Goal: Task Accomplishment & Management: Manage account settings

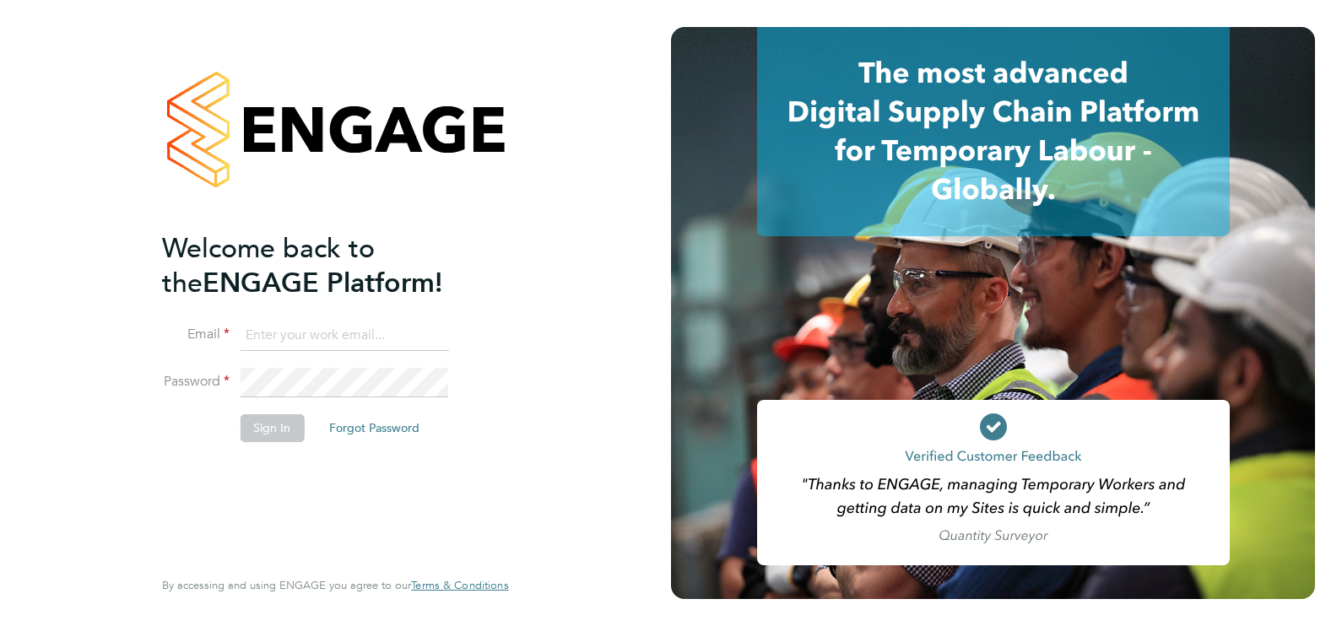
type input "ecrowe@skilledcareers.co.uk"
click at [255, 423] on button "Sign In" at bounding box center [272, 427] width 64 height 27
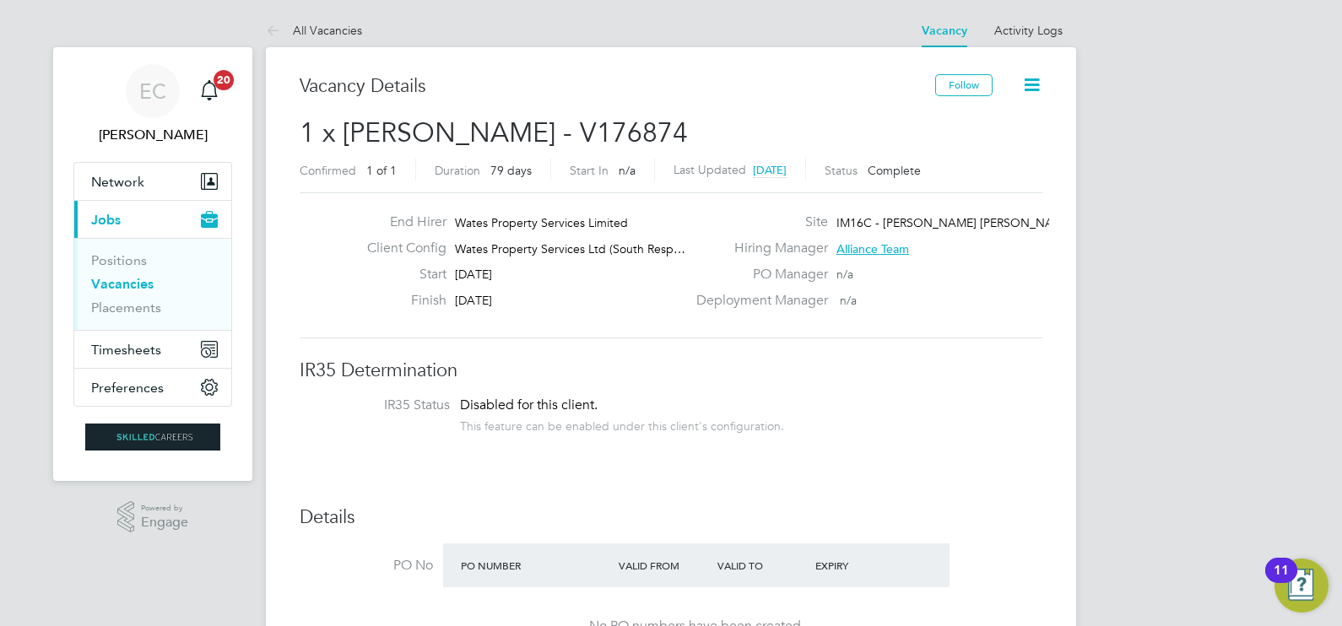
click at [127, 284] on link "Vacancies" at bounding box center [122, 284] width 62 height 16
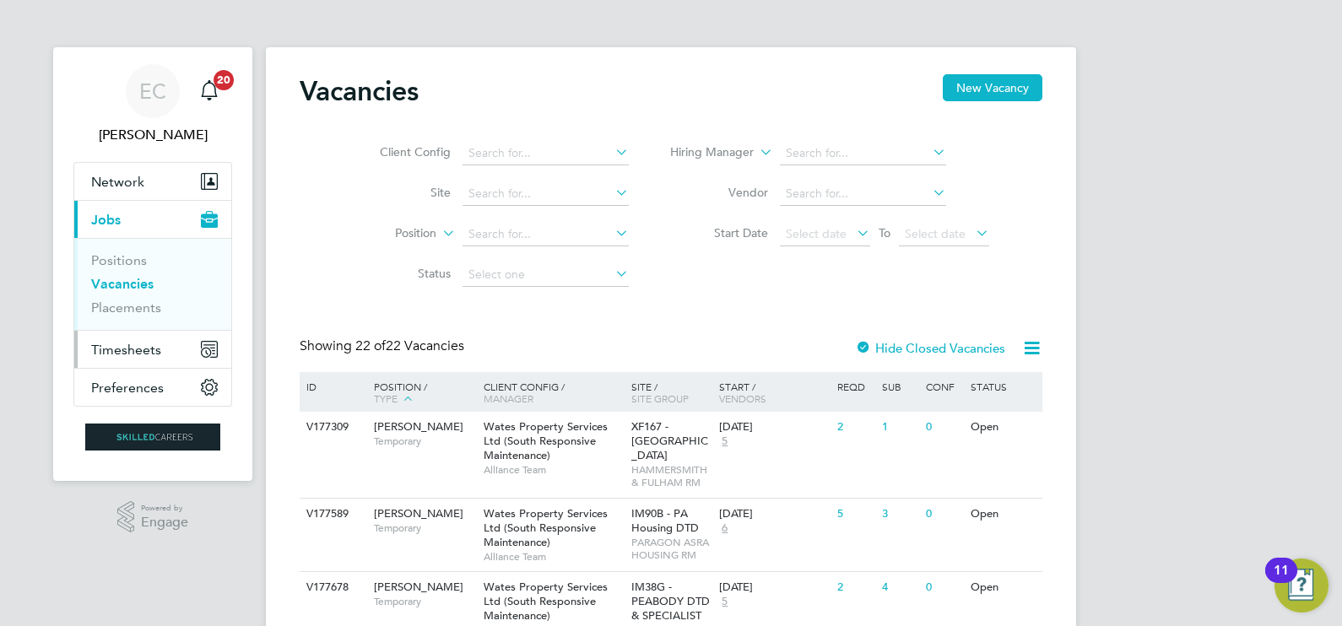
click at [153, 357] on button "Timesheets" at bounding box center [152, 349] width 157 height 37
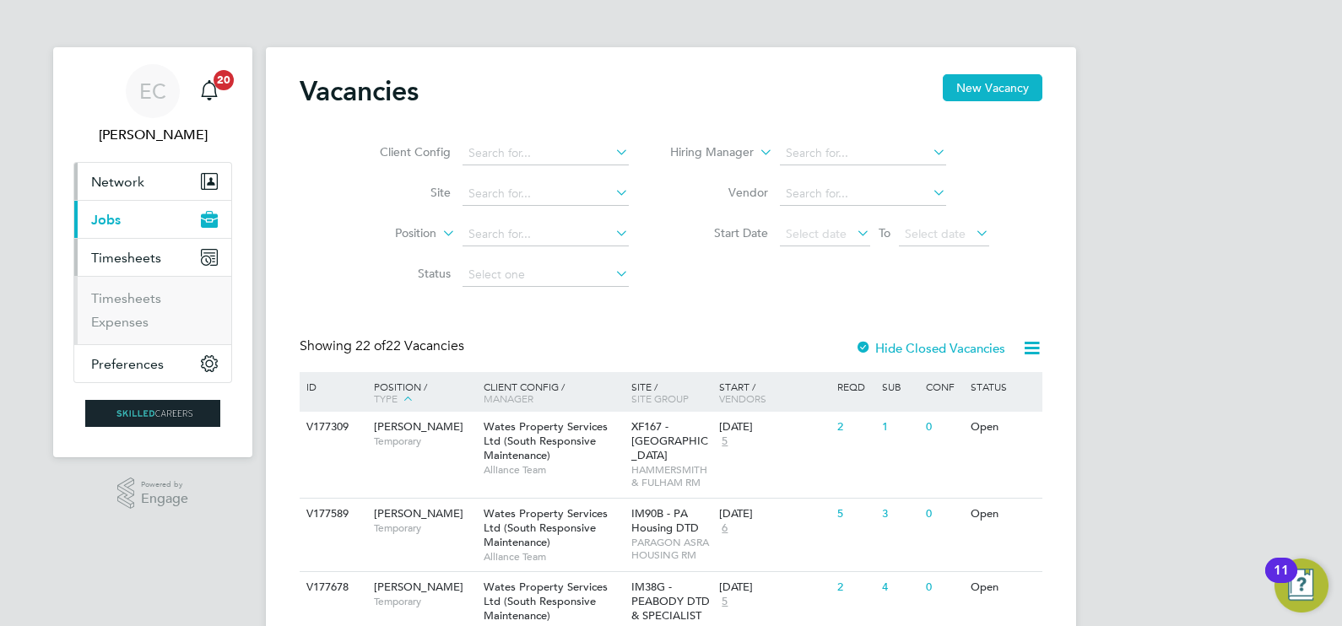
click at [153, 189] on button "Network" at bounding box center [152, 181] width 157 height 37
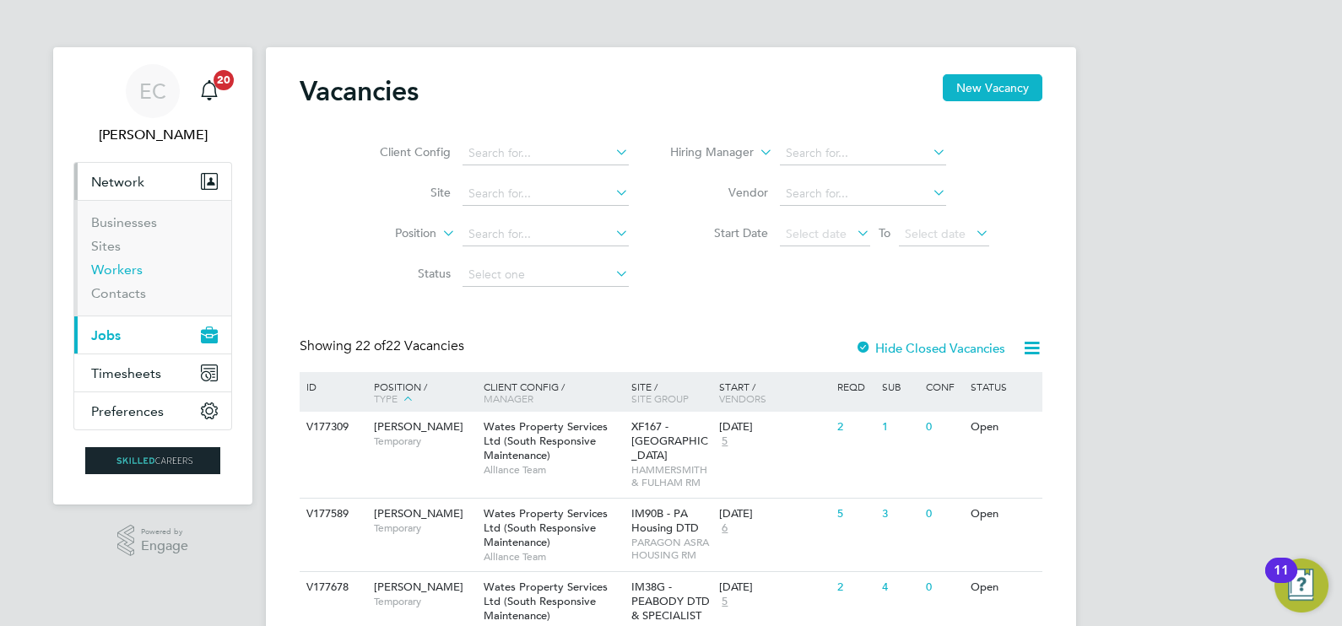
click at [120, 271] on link "Workers" at bounding box center [116, 270] width 51 height 16
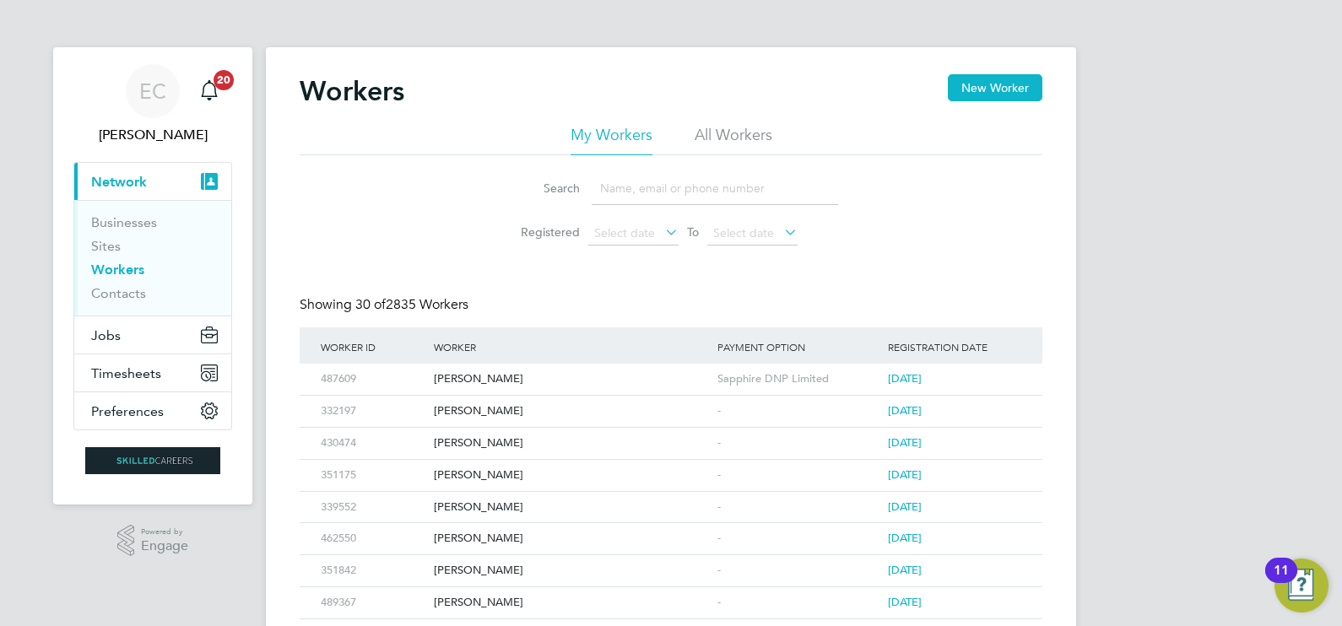
click at [684, 194] on input at bounding box center [715, 188] width 246 height 33
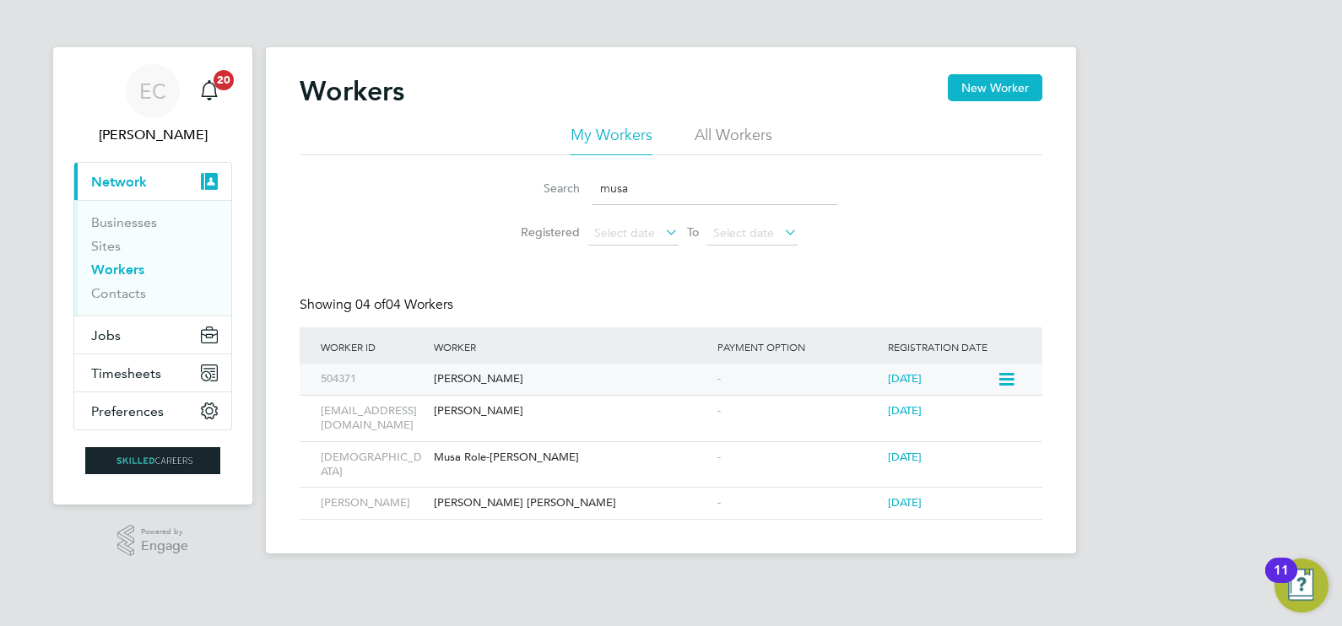
type input "musa"
click at [587, 383] on div "[PERSON_NAME]" at bounding box center [572, 379] width 284 height 31
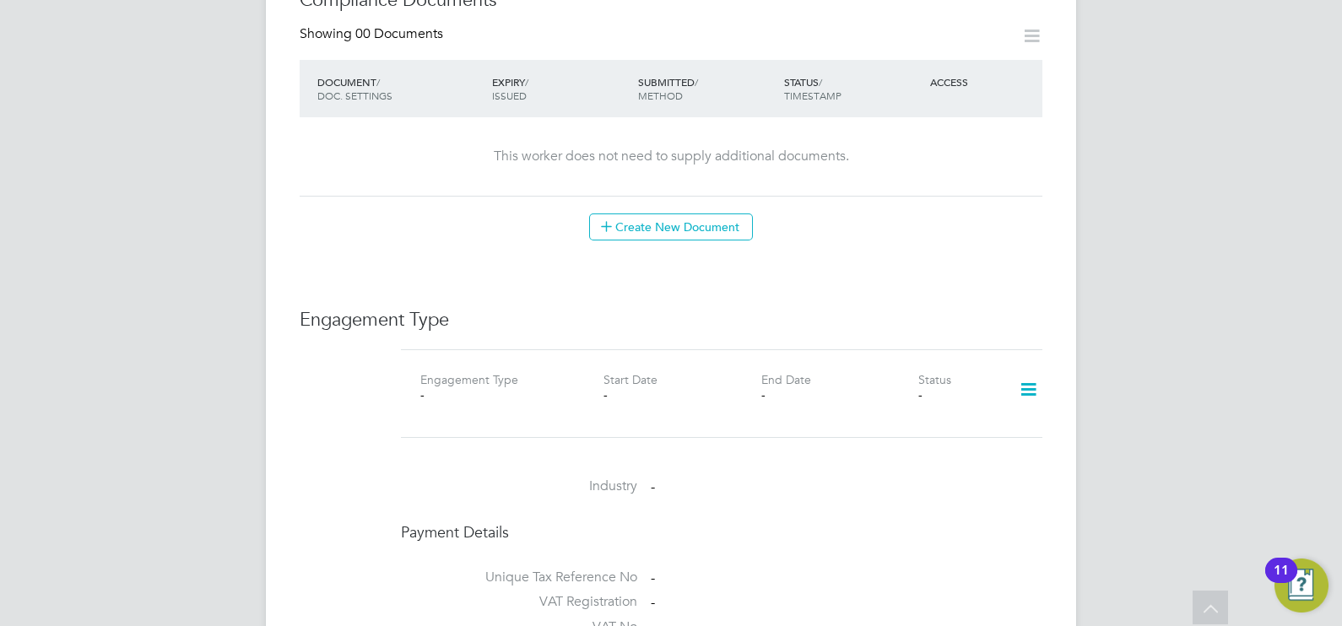
scroll to position [946, 0]
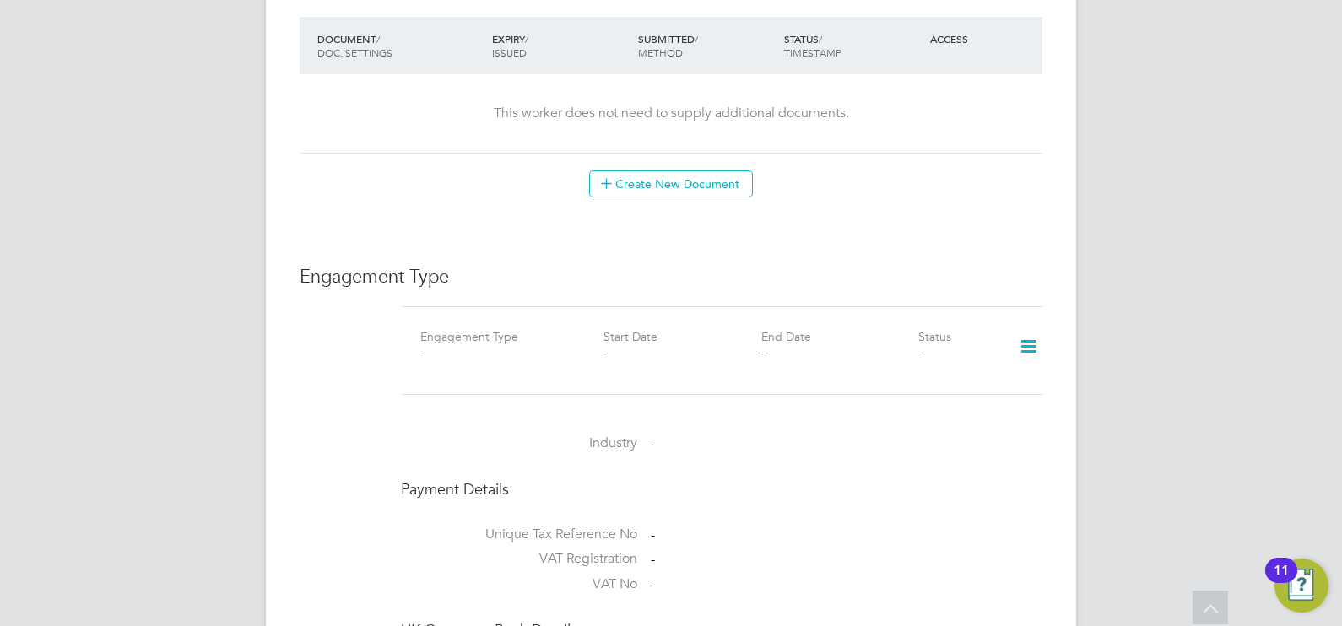
click at [1014, 335] on icon at bounding box center [1029, 346] width 30 height 39
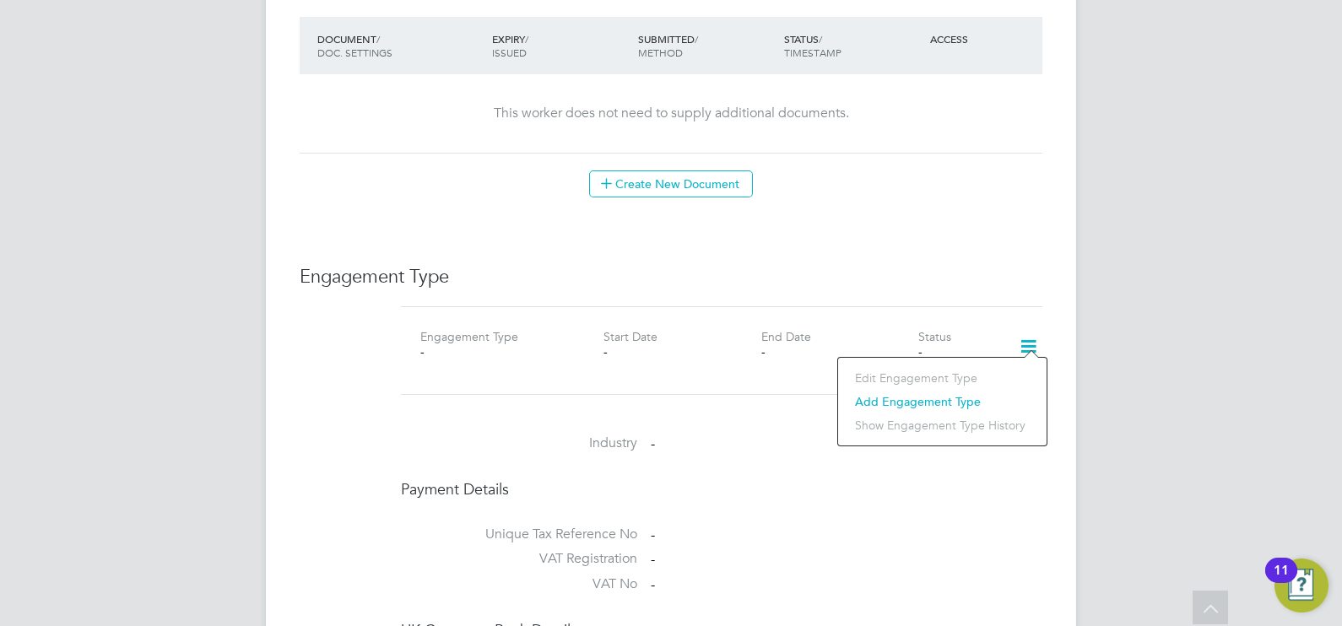
click at [943, 404] on li "Add Engagement Type" at bounding box center [942, 402] width 192 height 24
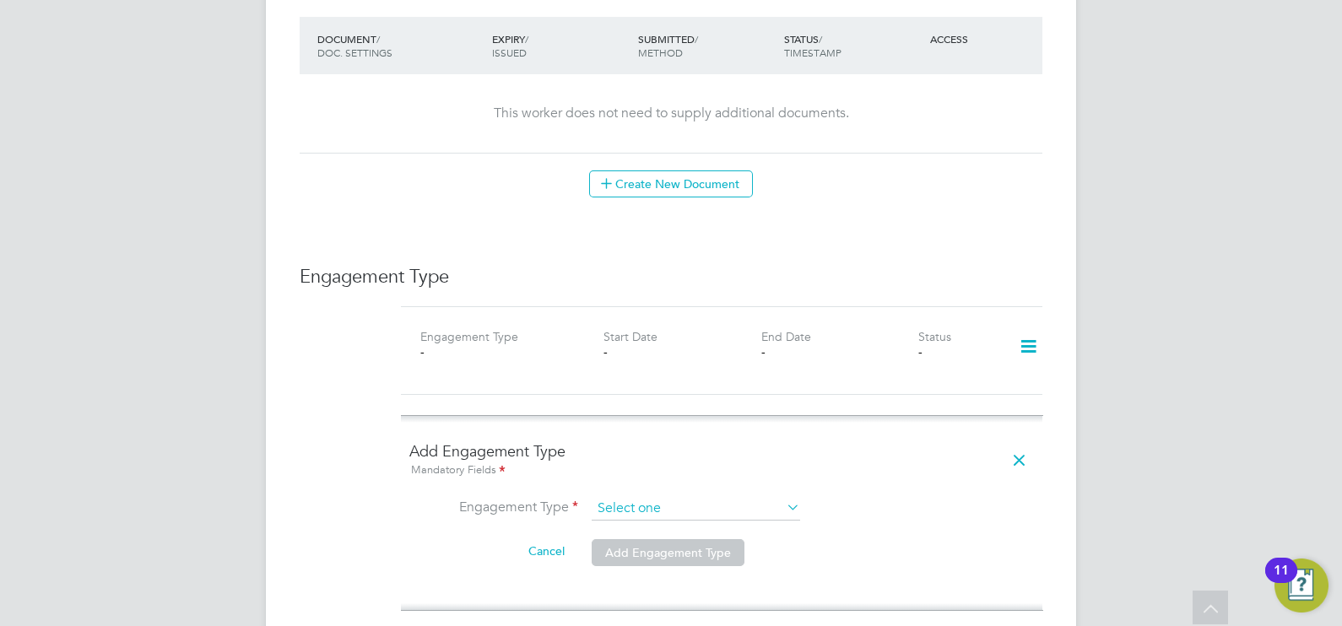
click at [635, 497] on input at bounding box center [696, 509] width 208 height 24
click at [634, 597] on li "Umbrella" at bounding box center [696, 588] width 209 height 24
type input "Umbrella"
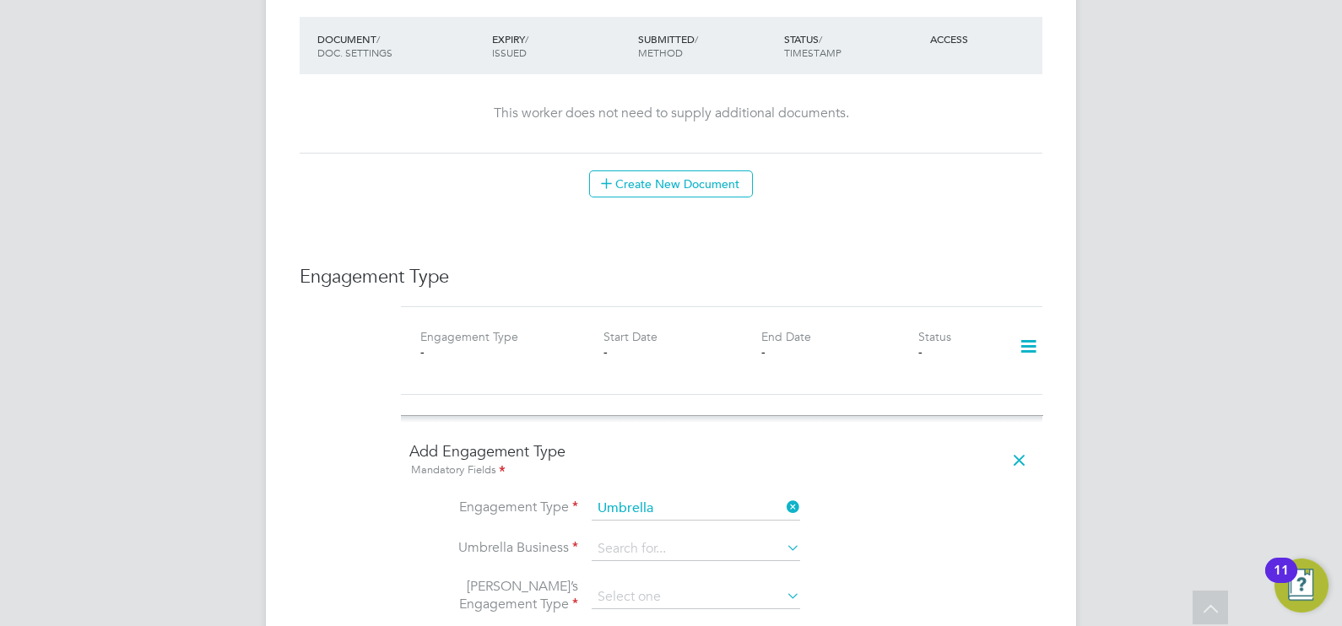
click at [668, 512] on li "Engagement Type Umbrella" at bounding box center [721, 517] width 625 height 41
click at [674, 538] on input at bounding box center [696, 550] width 208 height 24
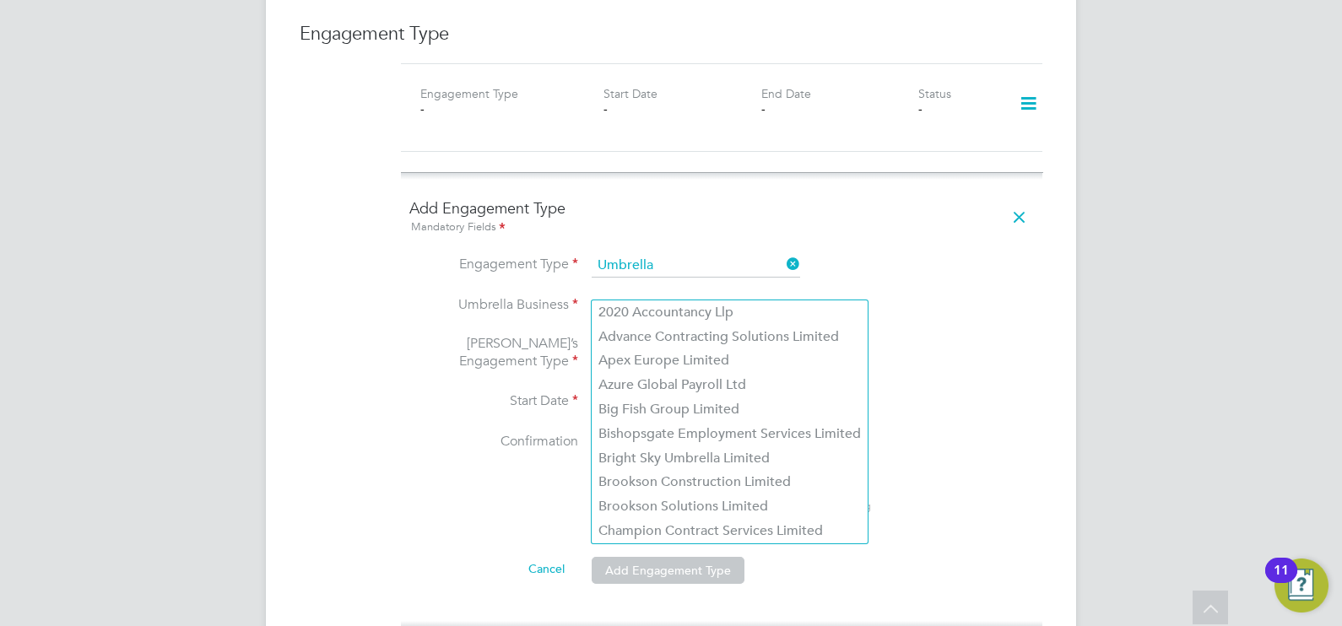
scroll to position [1193, 0]
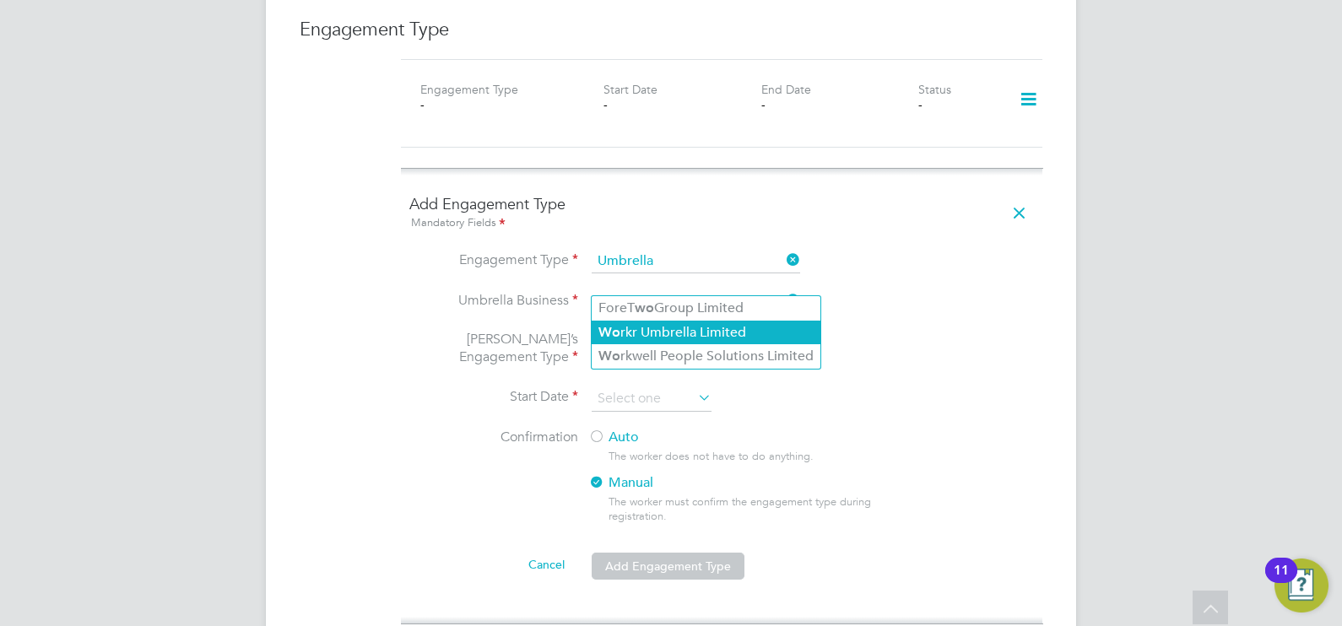
type input "ForeTwo Group Limited"
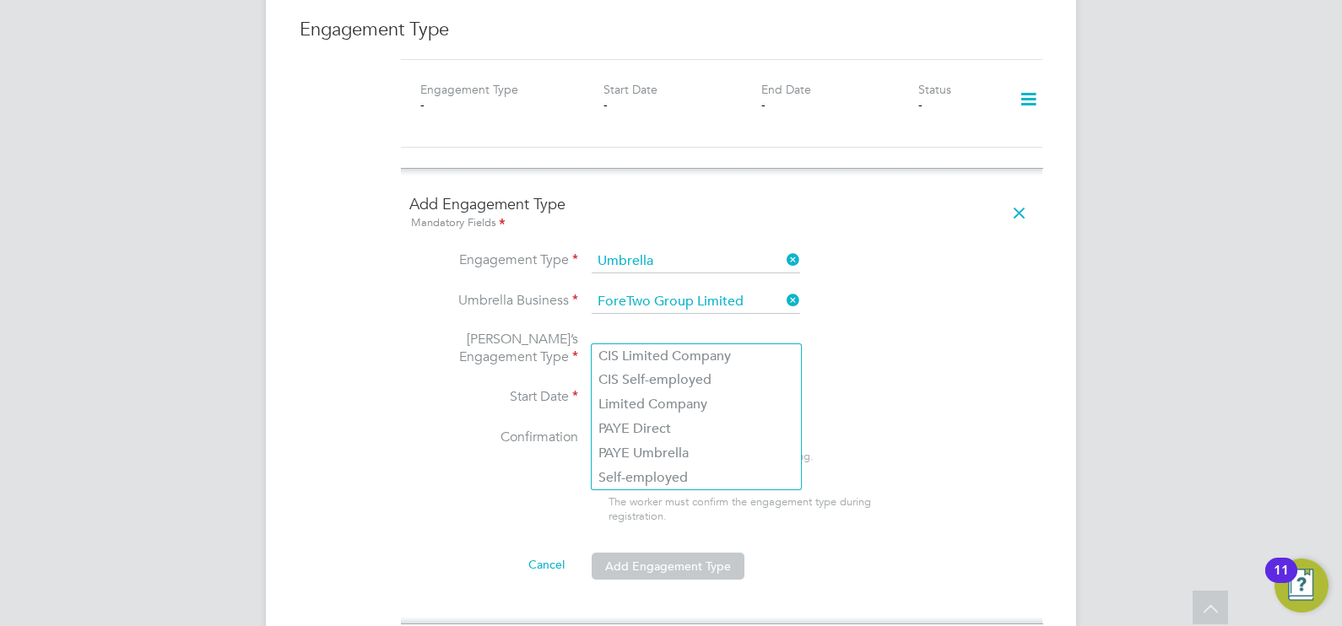
click at [783, 289] on icon at bounding box center [783, 301] width 0 height 24
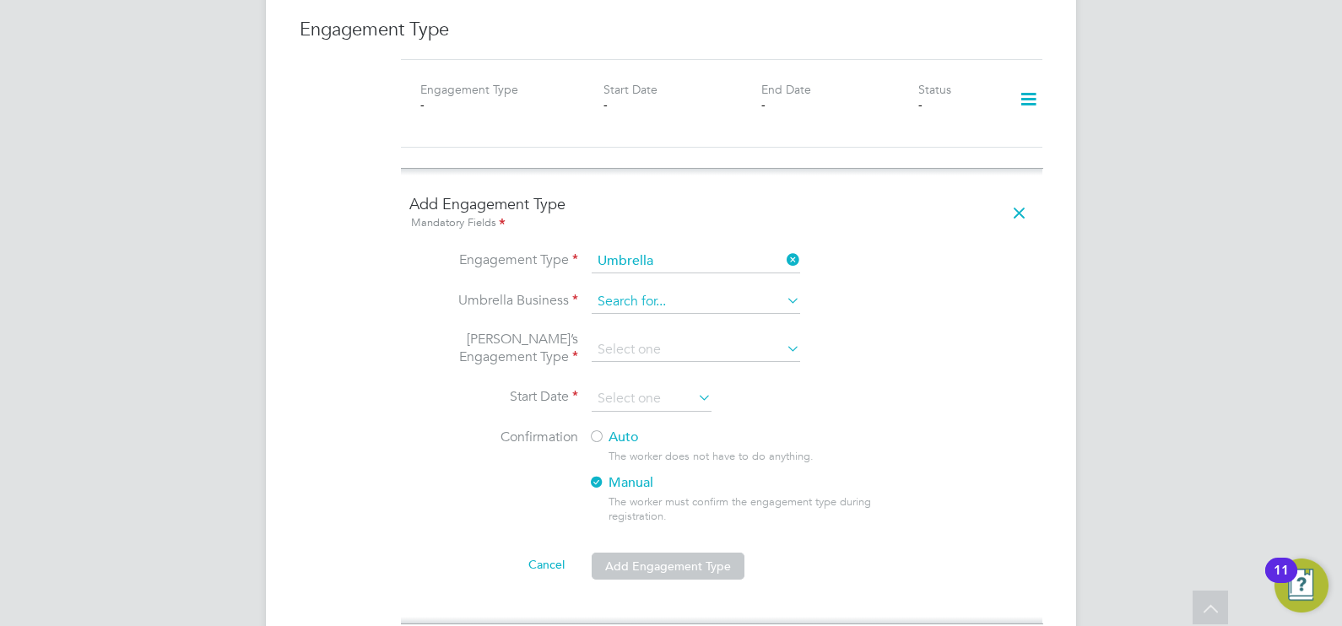
click at [746, 290] on input at bounding box center [696, 302] width 208 height 24
click at [711, 312] on li "Cres t Plus Operations Limited" at bounding box center [696, 308] width 209 height 24
type input "Crest Plus Operations Limited"
click at [709, 331] on li "Umbrella’s Engagement Type" at bounding box center [721, 359] width 625 height 56
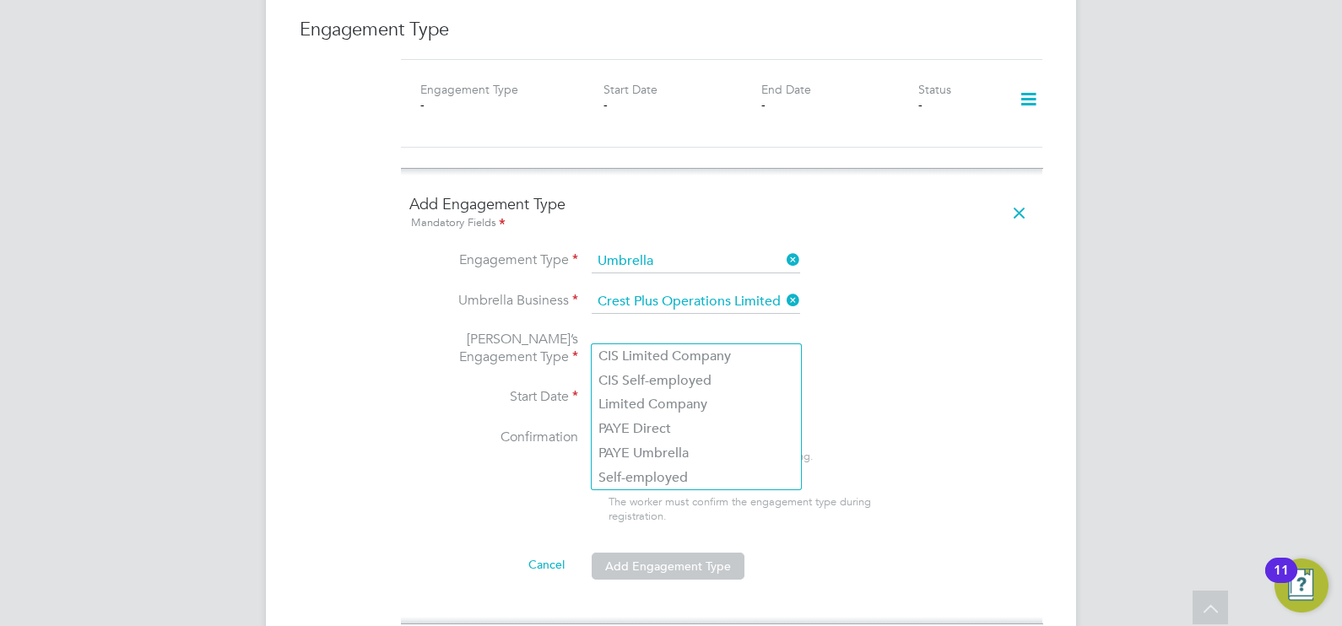
click at [708, 338] on input at bounding box center [696, 350] width 208 height 24
click at [676, 381] on li "CIS Self-employed" at bounding box center [696, 381] width 209 height 24
type input "CIS Self-employed"
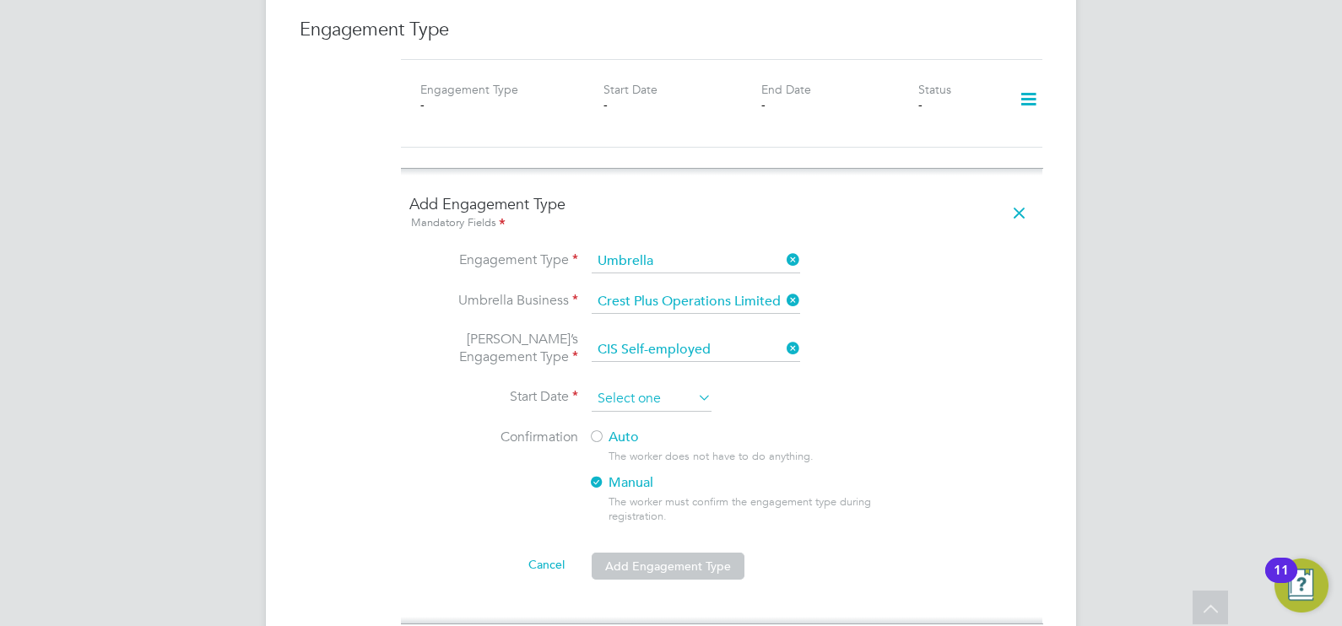
scroll to position [518, 0]
click at [679, 387] on input at bounding box center [652, 399] width 120 height 25
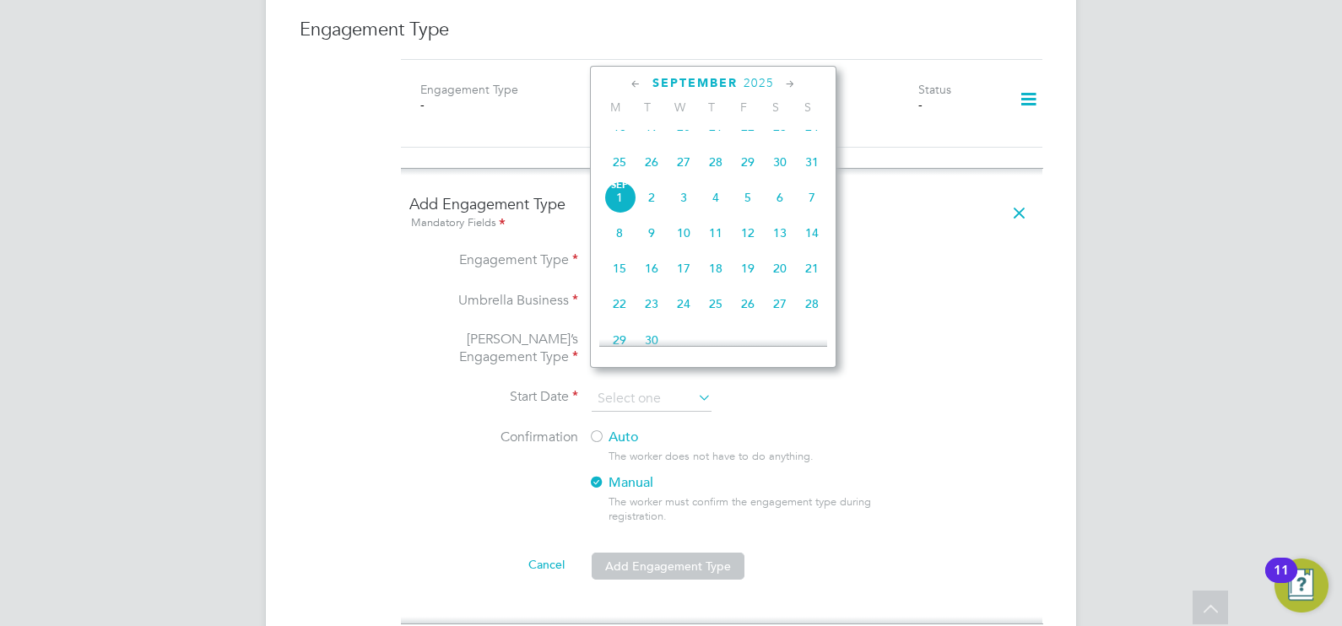
click at [754, 178] on span "29" at bounding box center [748, 162] width 32 height 32
type input "29 Aug 2025"
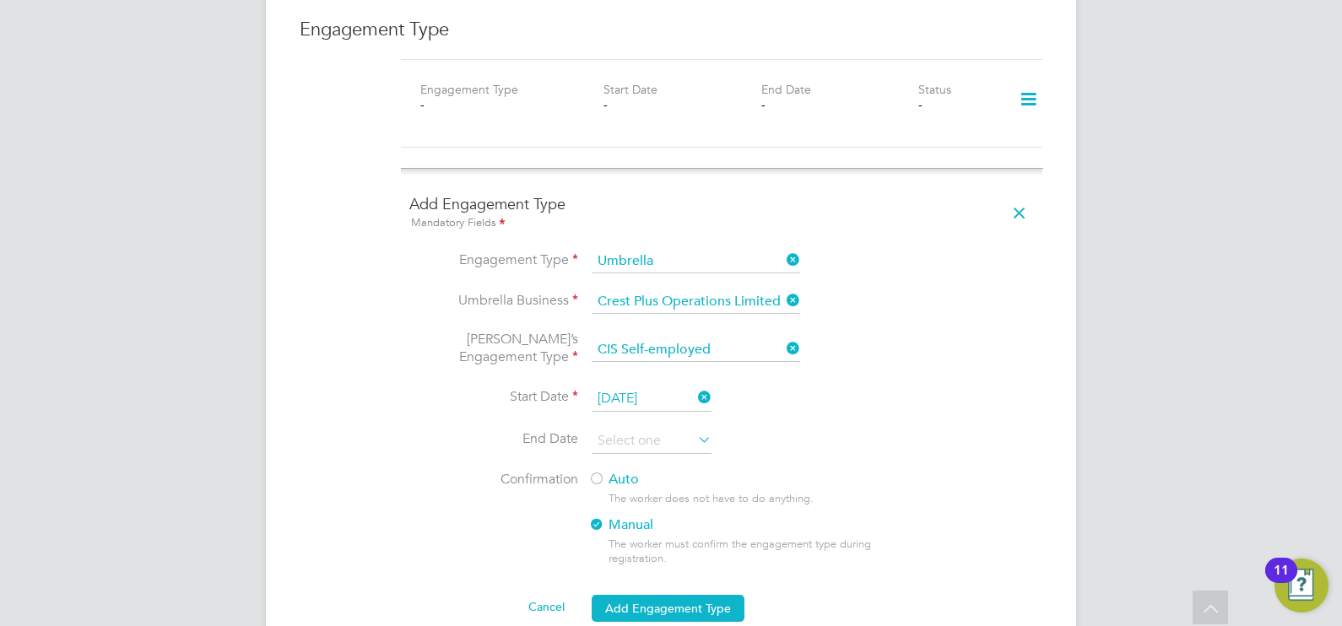
click at [599, 472] on div at bounding box center [596, 480] width 17 height 17
click at [627, 595] on button "Add Engagement Type" at bounding box center [668, 608] width 153 height 27
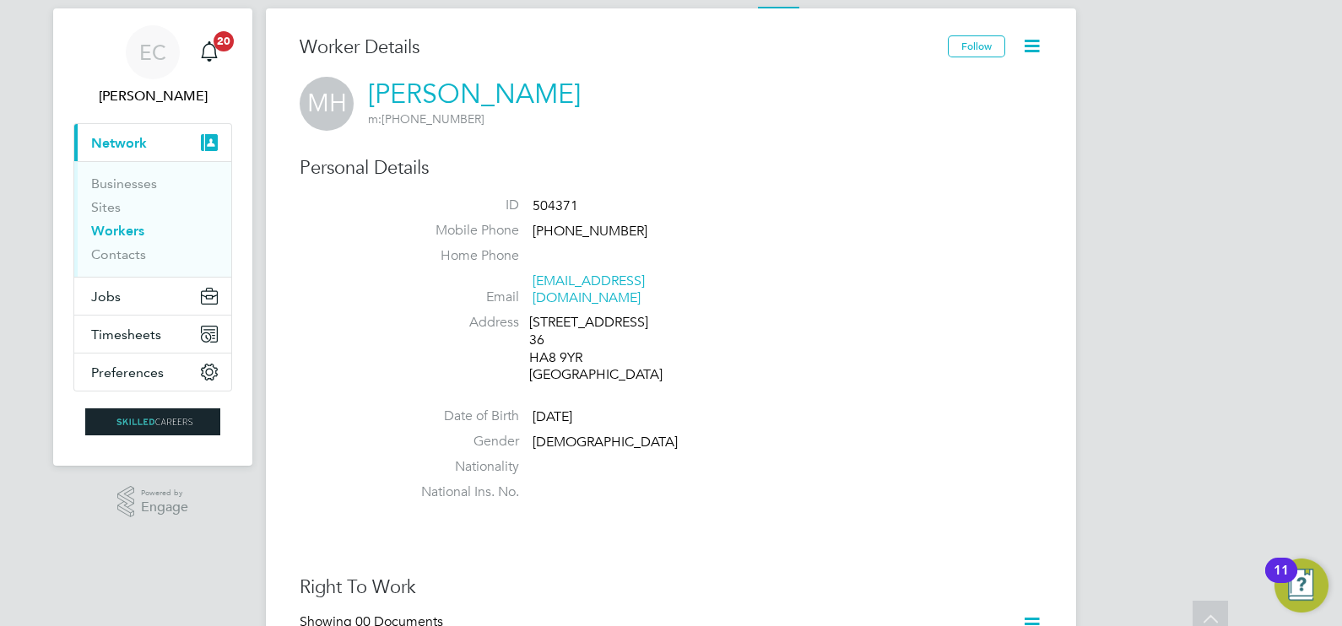
scroll to position [0, 0]
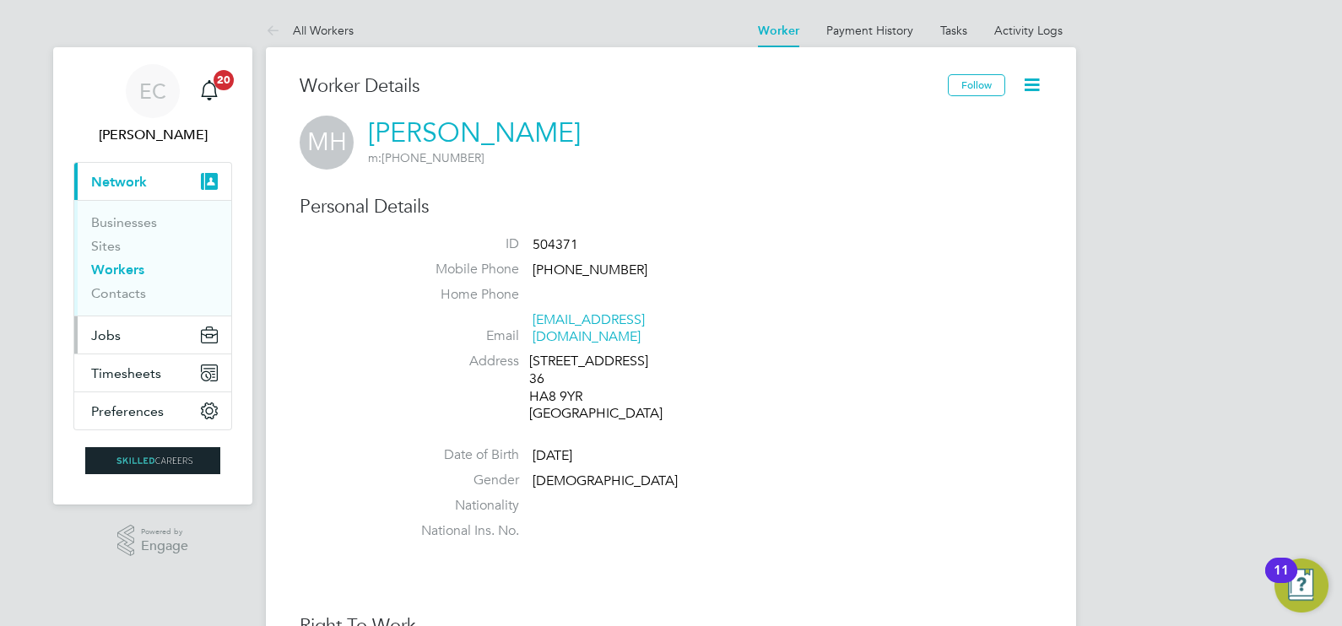
click at [108, 337] on span "Jobs" at bounding box center [106, 335] width 30 height 16
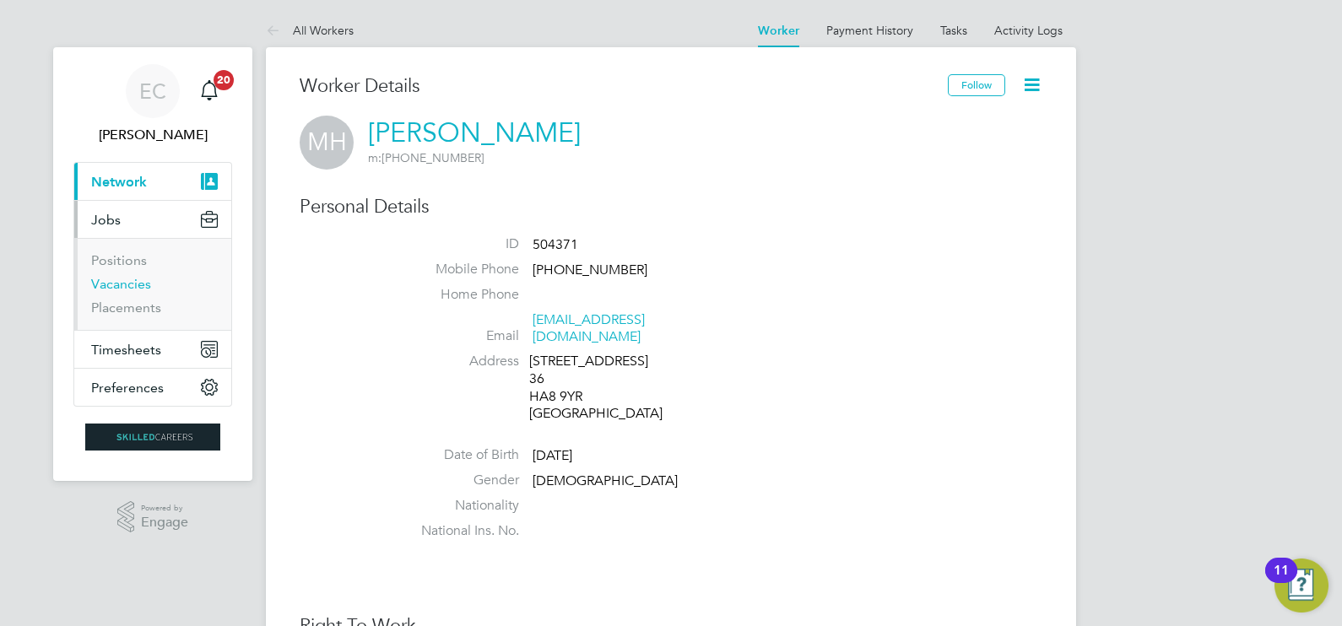
click at [138, 282] on link "Vacancies" at bounding box center [121, 284] width 60 height 16
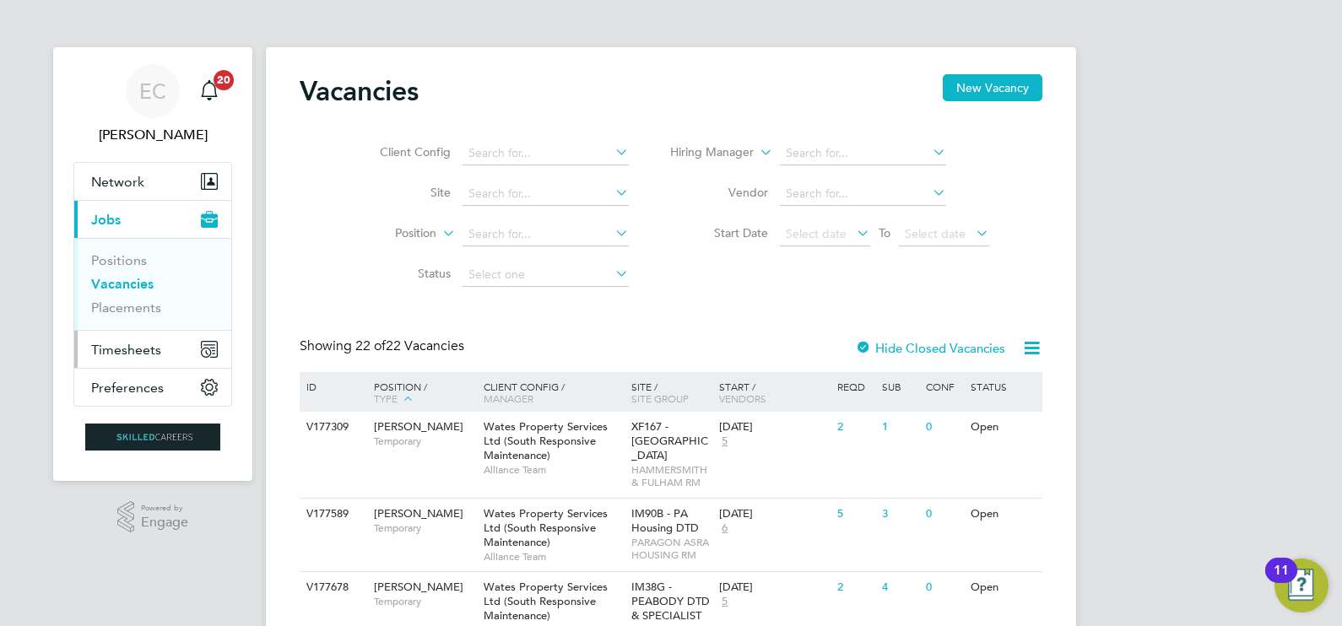
click at [111, 345] on span "Timesheets" at bounding box center [126, 350] width 70 height 16
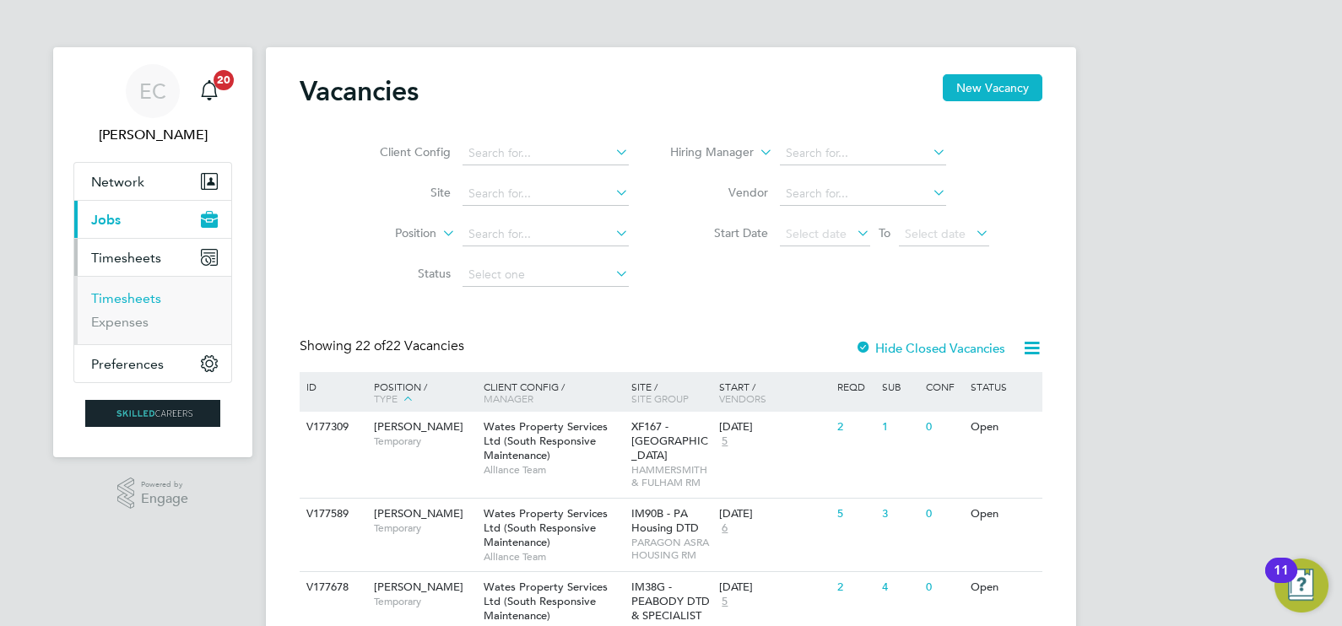
click at [143, 290] on link "Timesheets" at bounding box center [126, 298] width 70 height 16
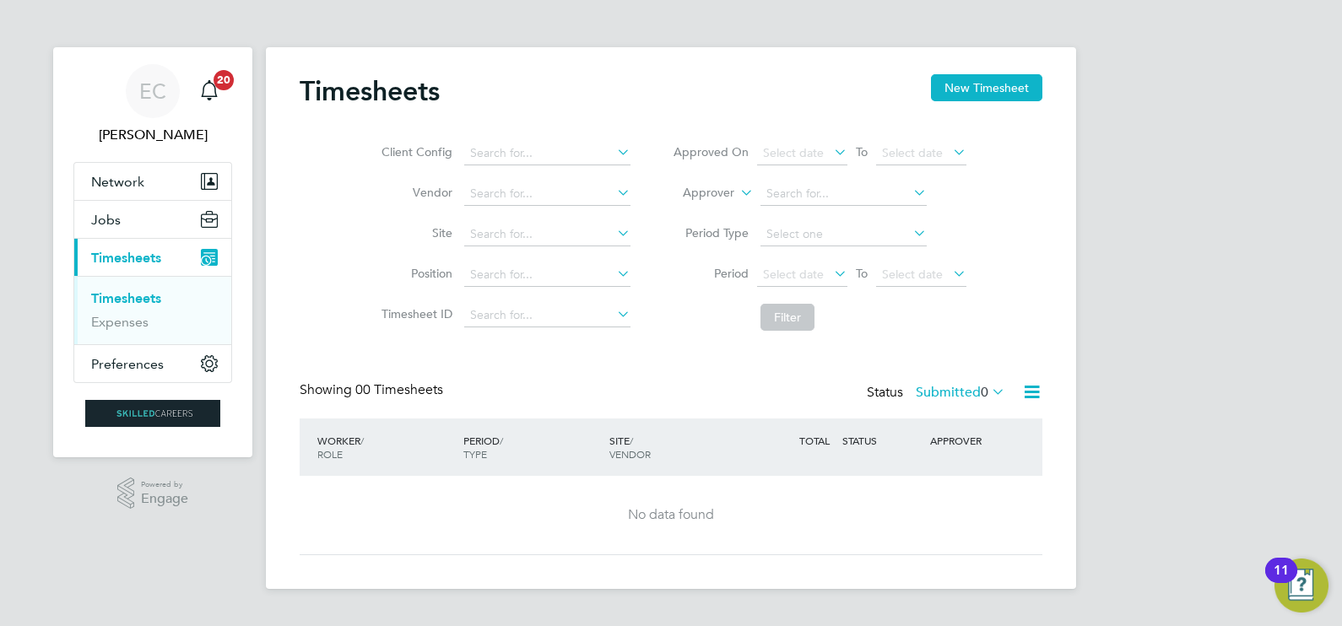
click at [962, 70] on div "Timesheets New Timesheet Client Config Vendor Site Position Timesheet ID Approv…" at bounding box center [671, 318] width 810 height 542
click at [962, 81] on button "New Timesheet" at bounding box center [986, 87] width 111 height 27
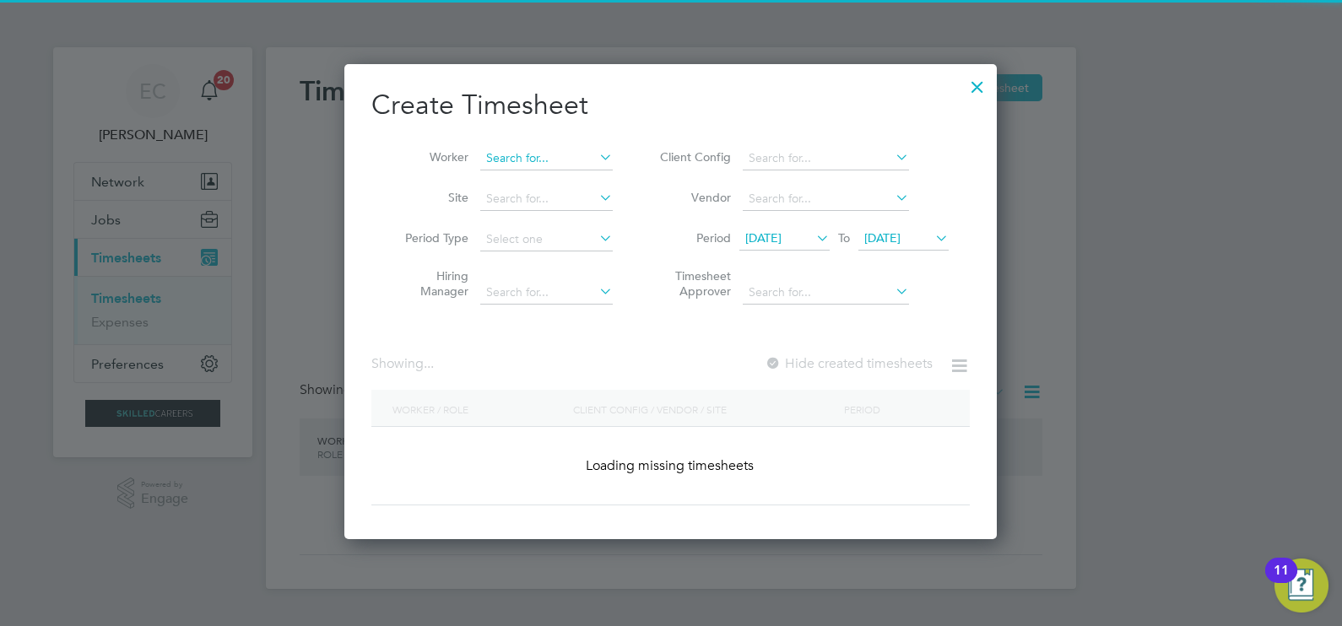
scroll to position [2676, 653]
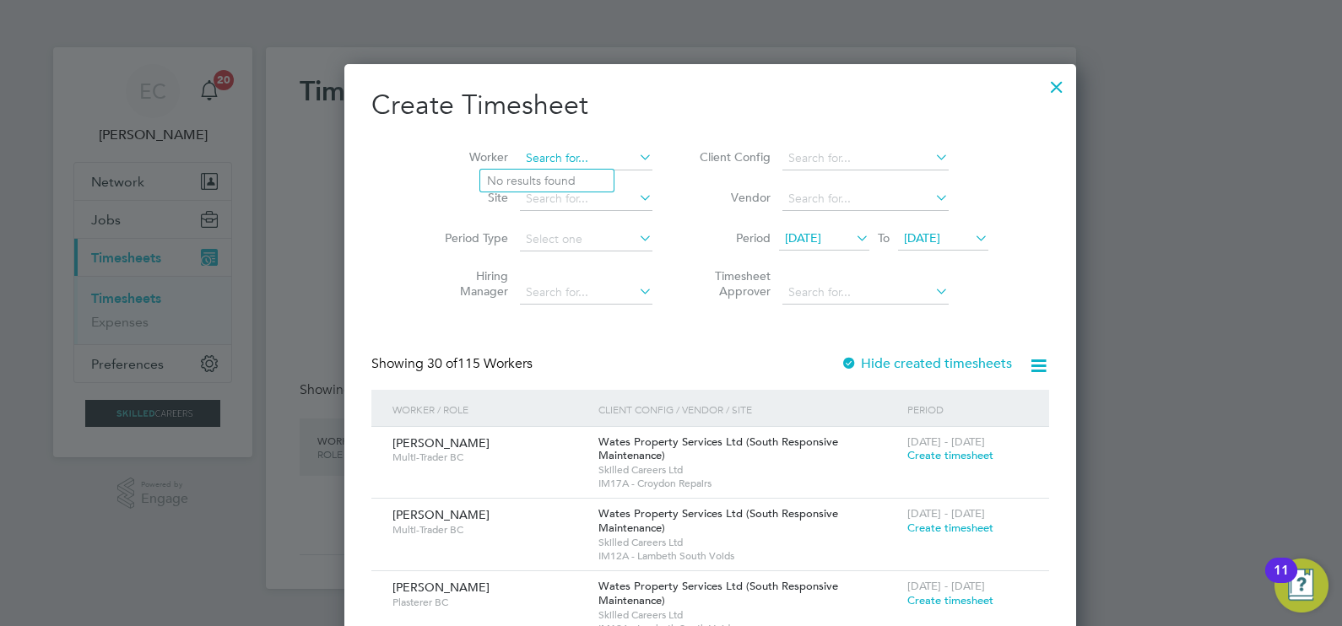
click at [581, 158] on input at bounding box center [586, 159] width 132 height 24
click at [575, 178] on li "Nigel Day" at bounding box center [548, 181] width 137 height 23
type input "Nigel Day"
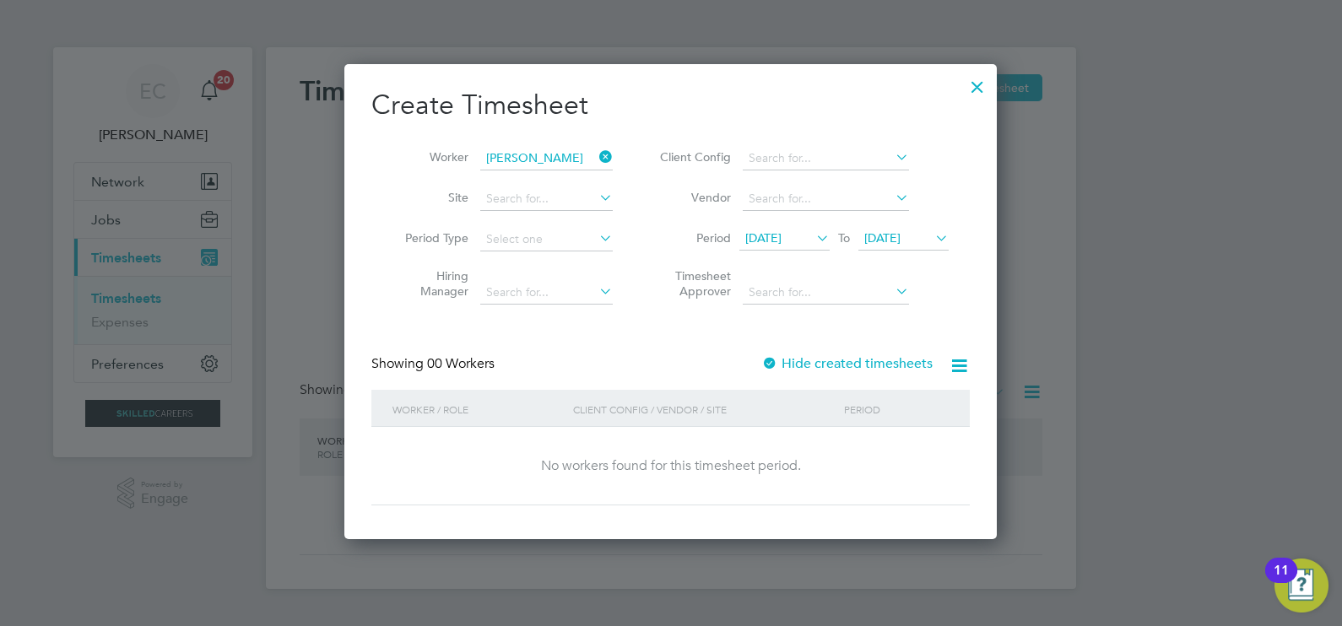
scroll to position [475, 653]
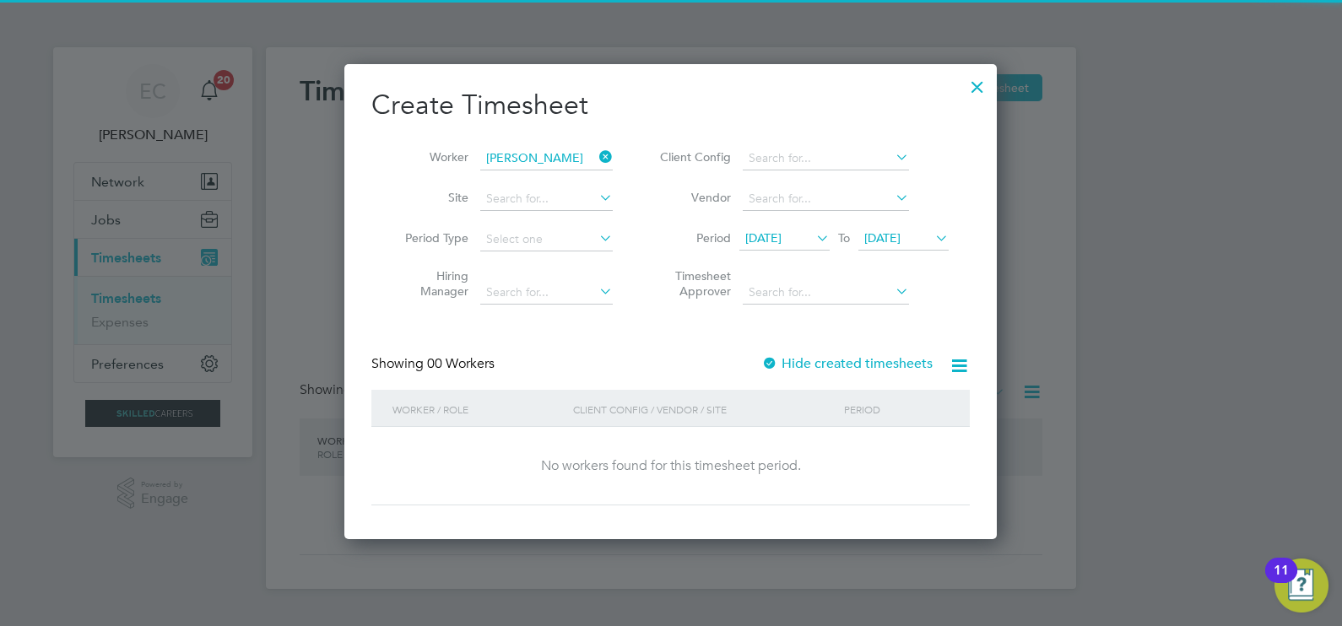
click at [751, 232] on span "18 Aug 2025" at bounding box center [763, 237] width 36 height 15
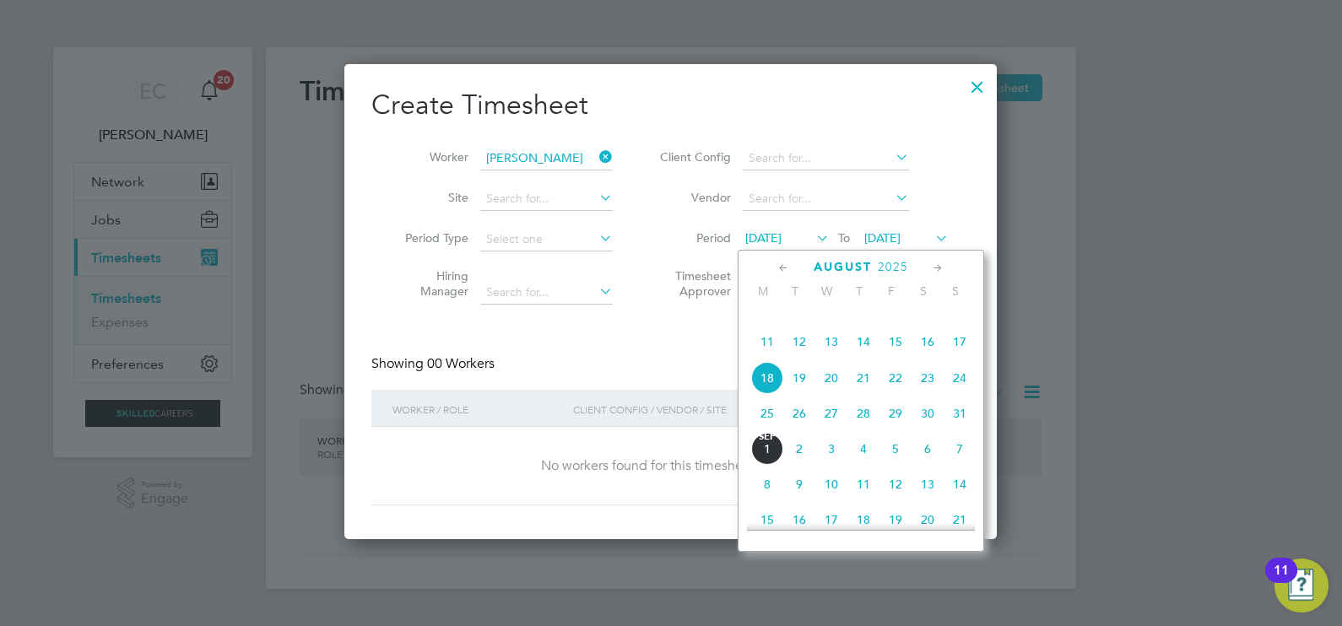
click at [780, 267] on icon at bounding box center [784, 268] width 16 height 19
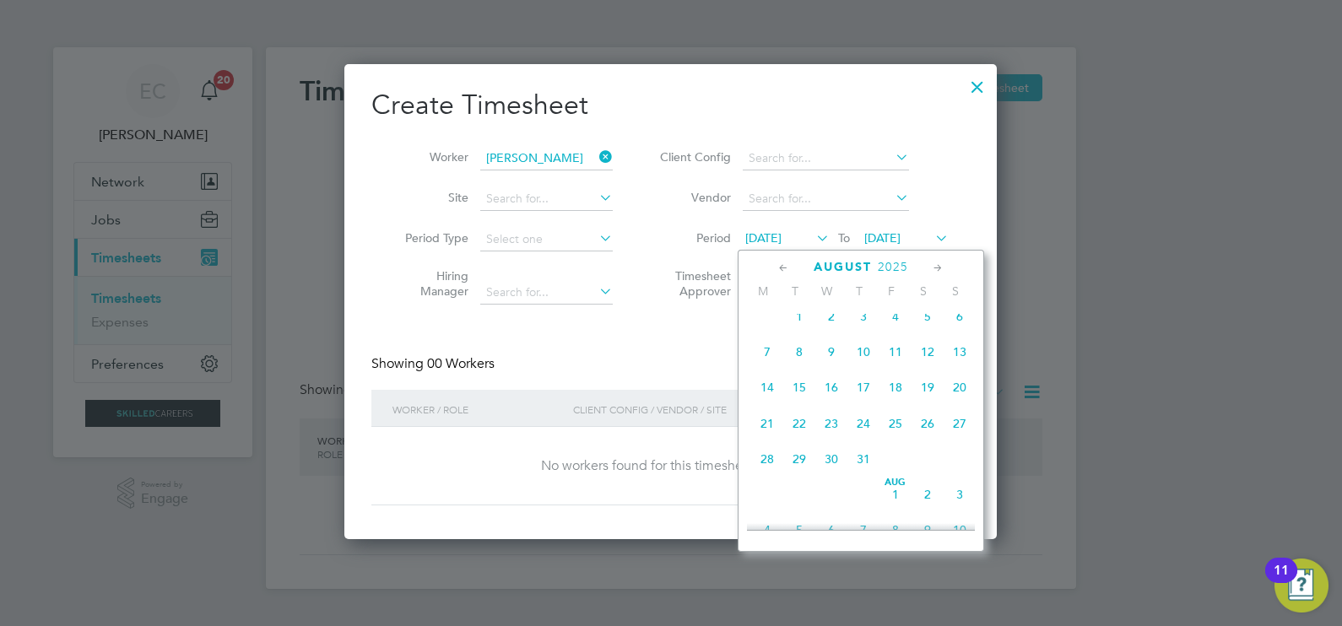
click at [780, 267] on icon at bounding box center [784, 268] width 16 height 19
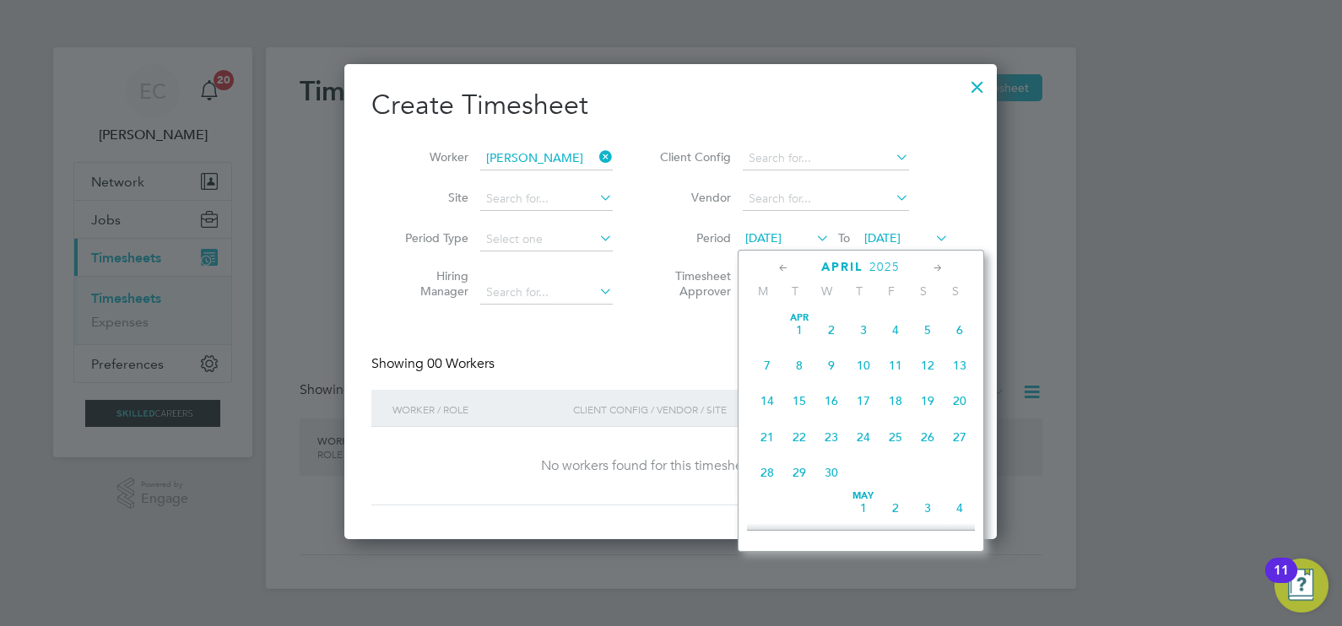
click at [771, 372] on span "7" at bounding box center [767, 365] width 32 height 32
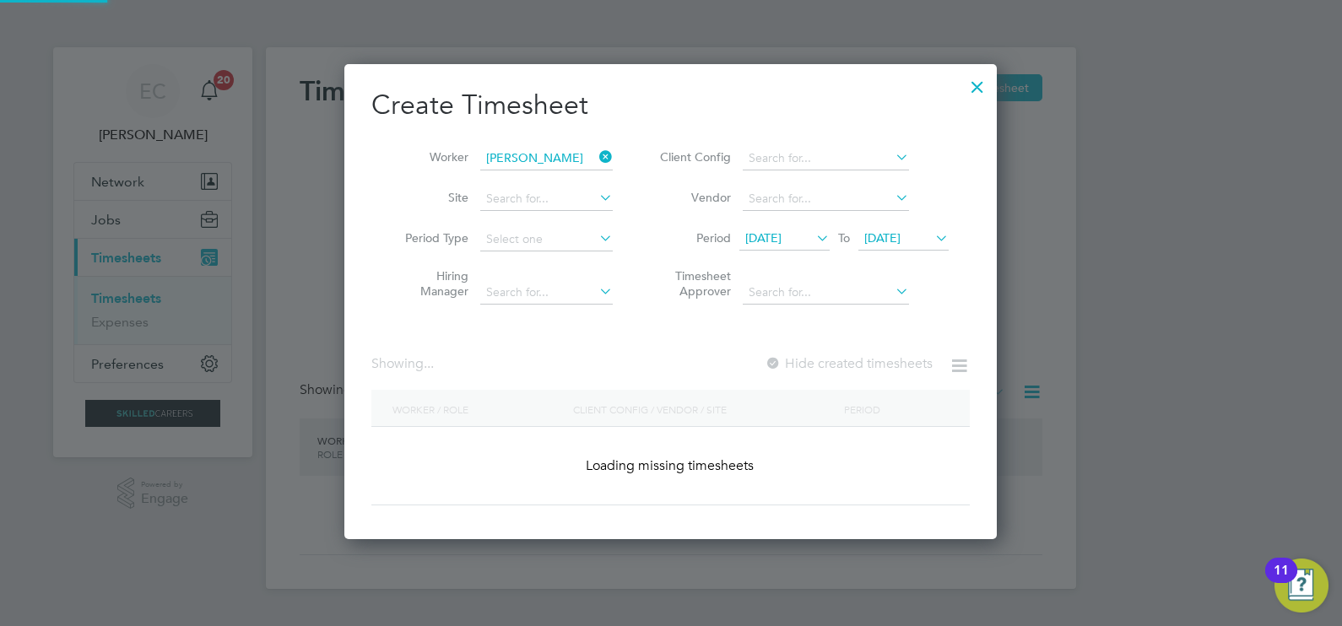
scroll to position [468, 653]
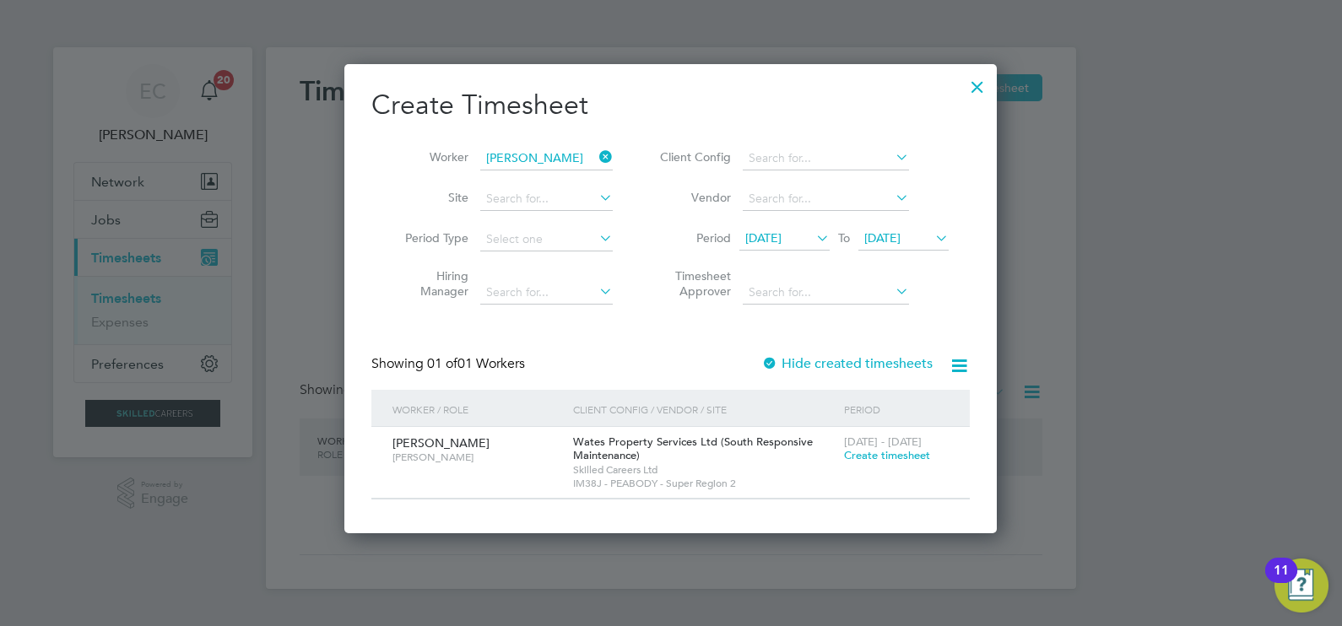
click at [846, 368] on label "Hide created timesheets" at bounding box center [846, 363] width 171 height 17
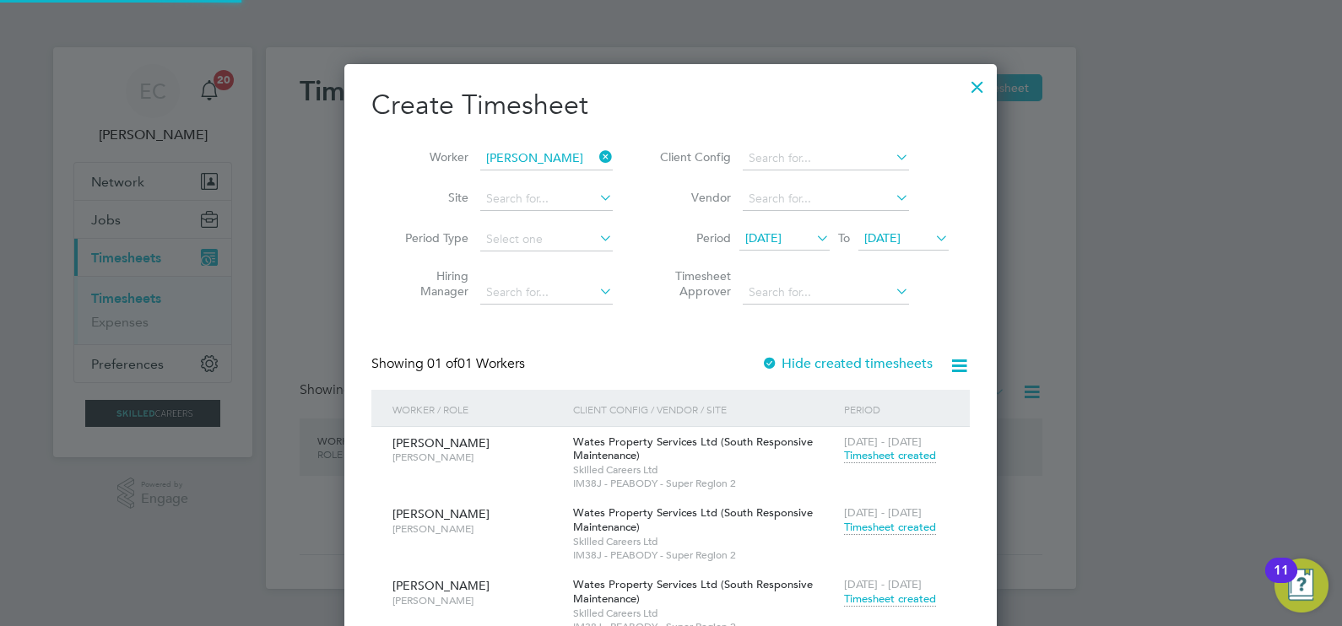
scroll to position [1186, 653]
click at [596, 153] on icon at bounding box center [596, 157] width 0 height 24
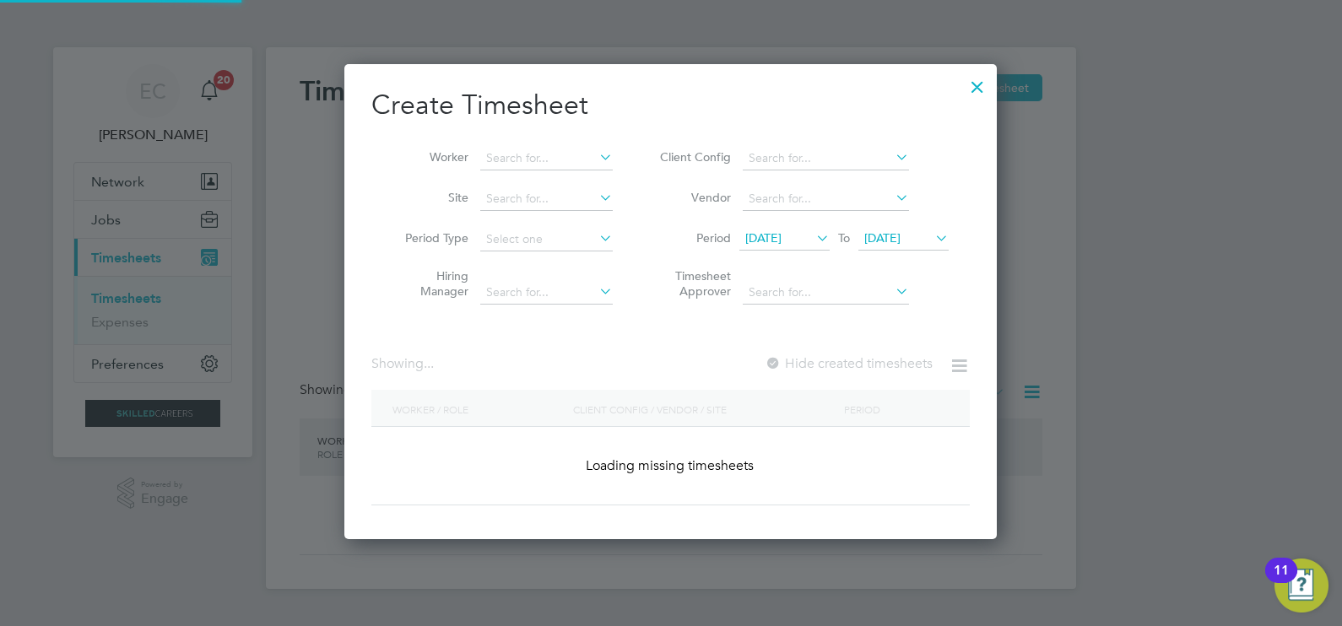
scroll to position [475, 653]
click at [566, 153] on input at bounding box center [546, 159] width 132 height 24
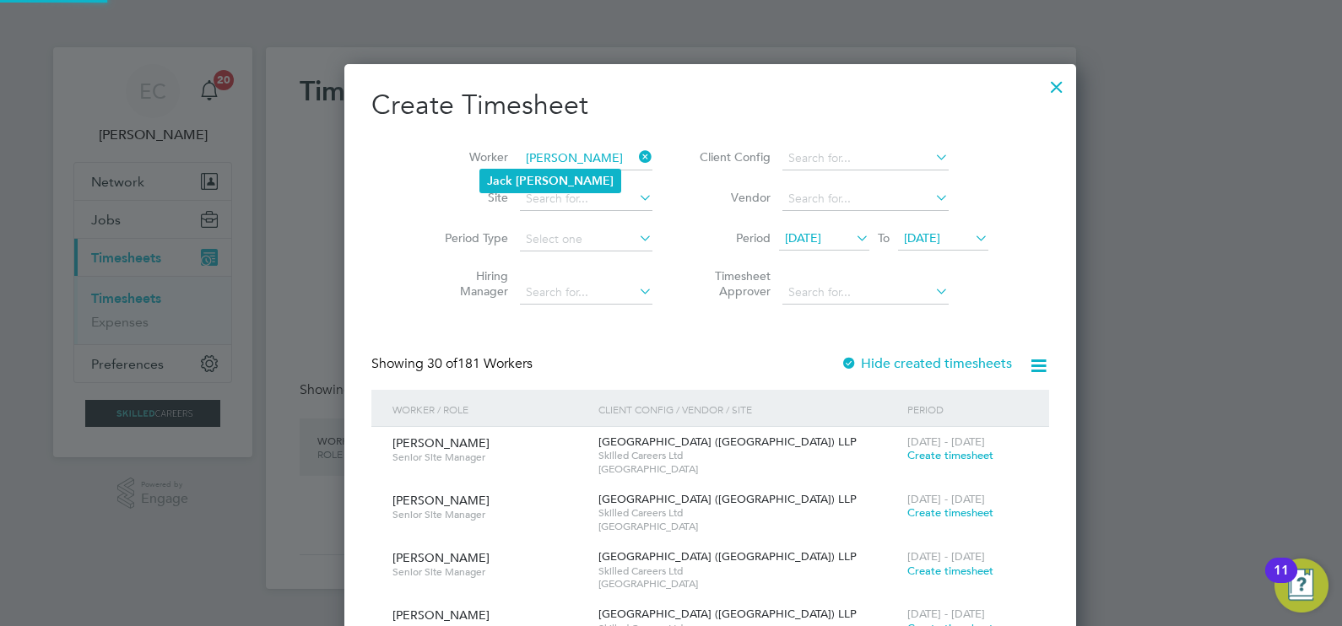
click at [566, 173] on li "Jack Miller" at bounding box center [550, 181] width 140 height 23
type input "Jack Miller"
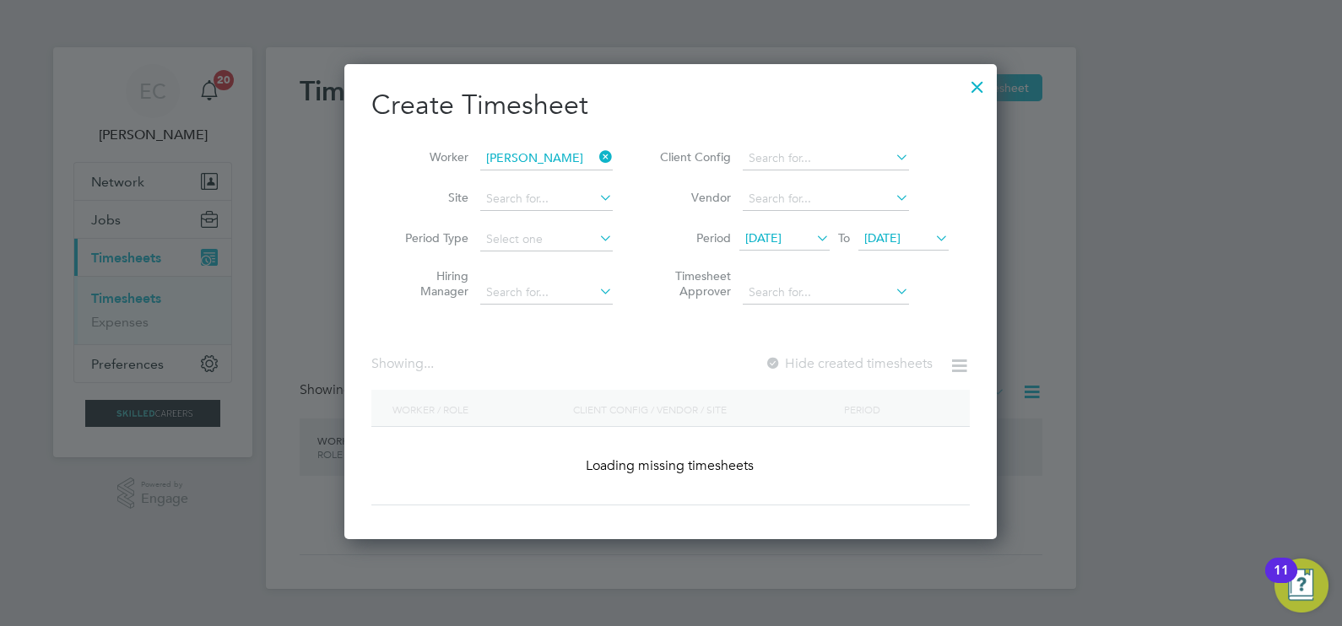
scroll to position [468, 653]
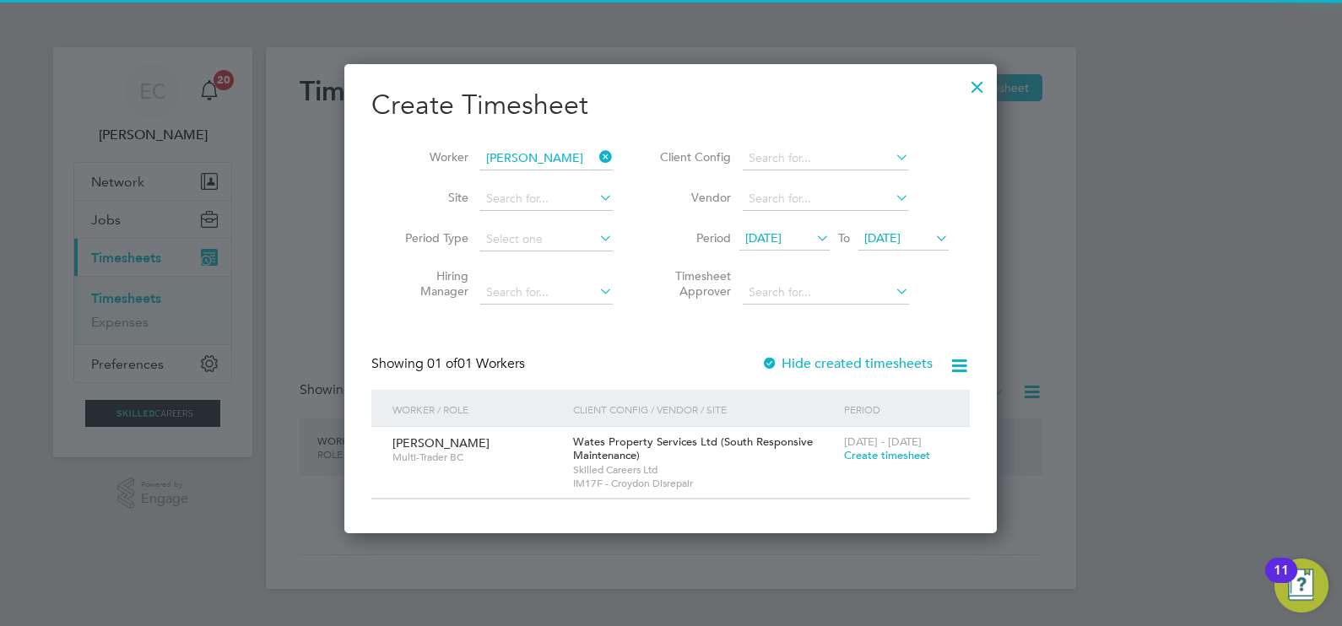
click at [840, 359] on label "Hide created timesheets" at bounding box center [846, 363] width 171 height 17
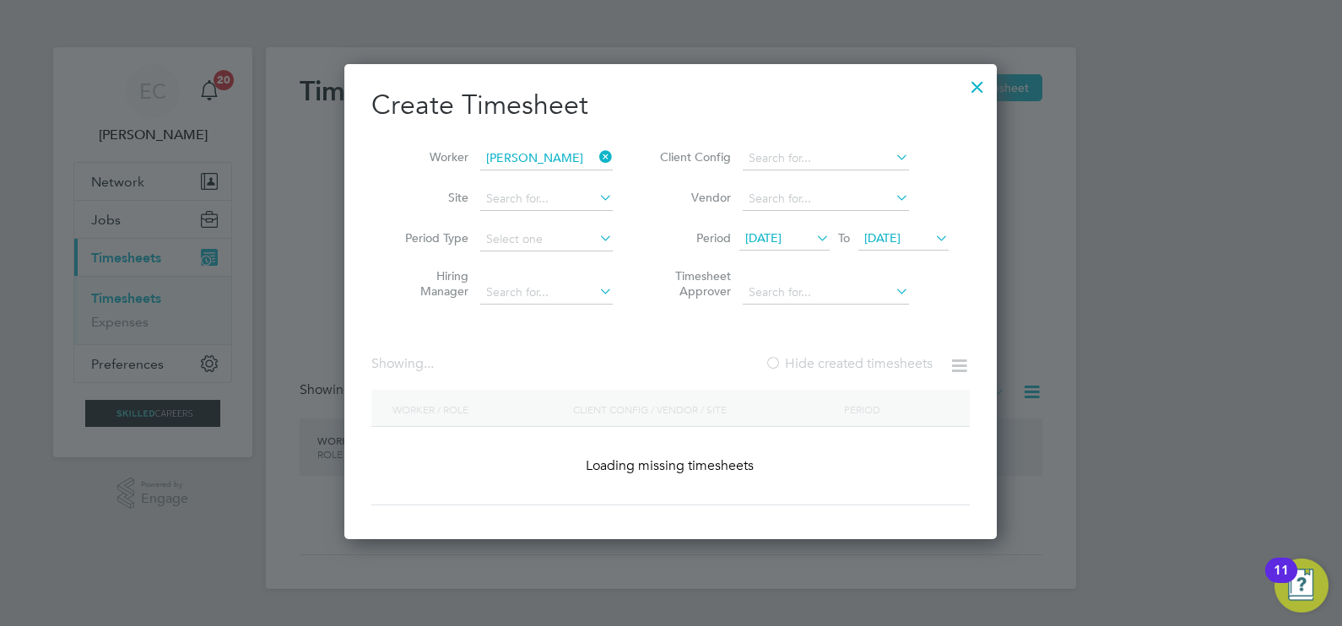
scroll to position [0, 0]
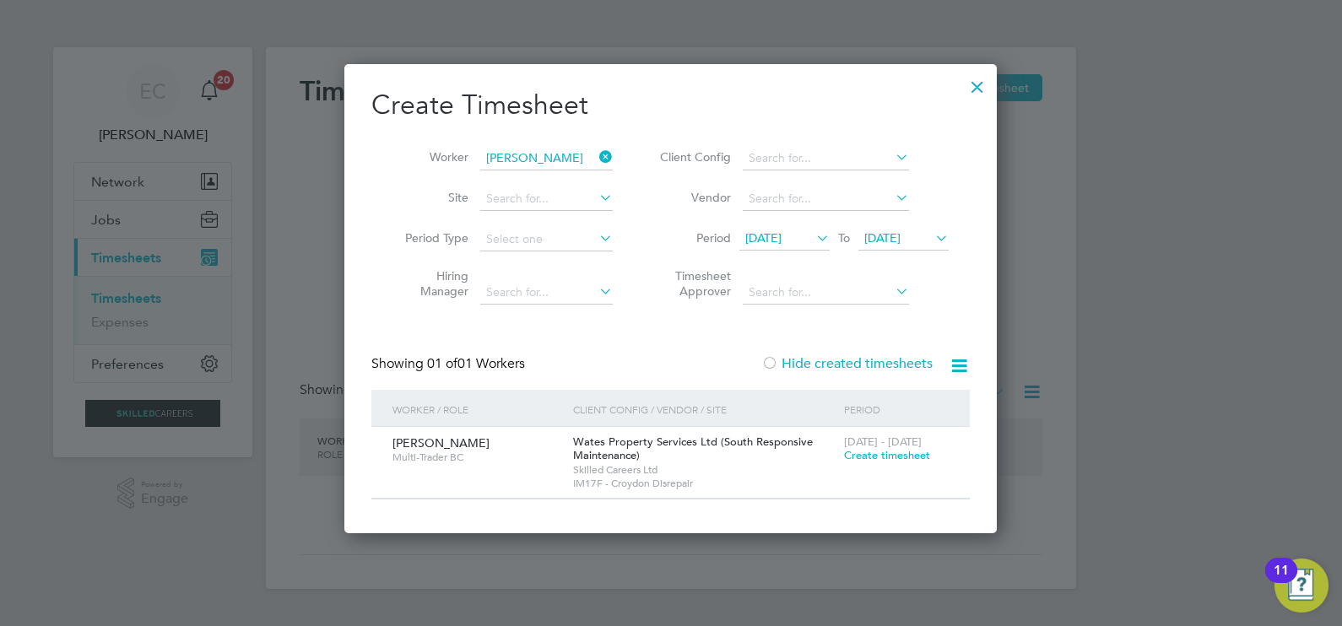
click at [840, 359] on label "Hide created timesheets" at bounding box center [846, 363] width 171 height 17
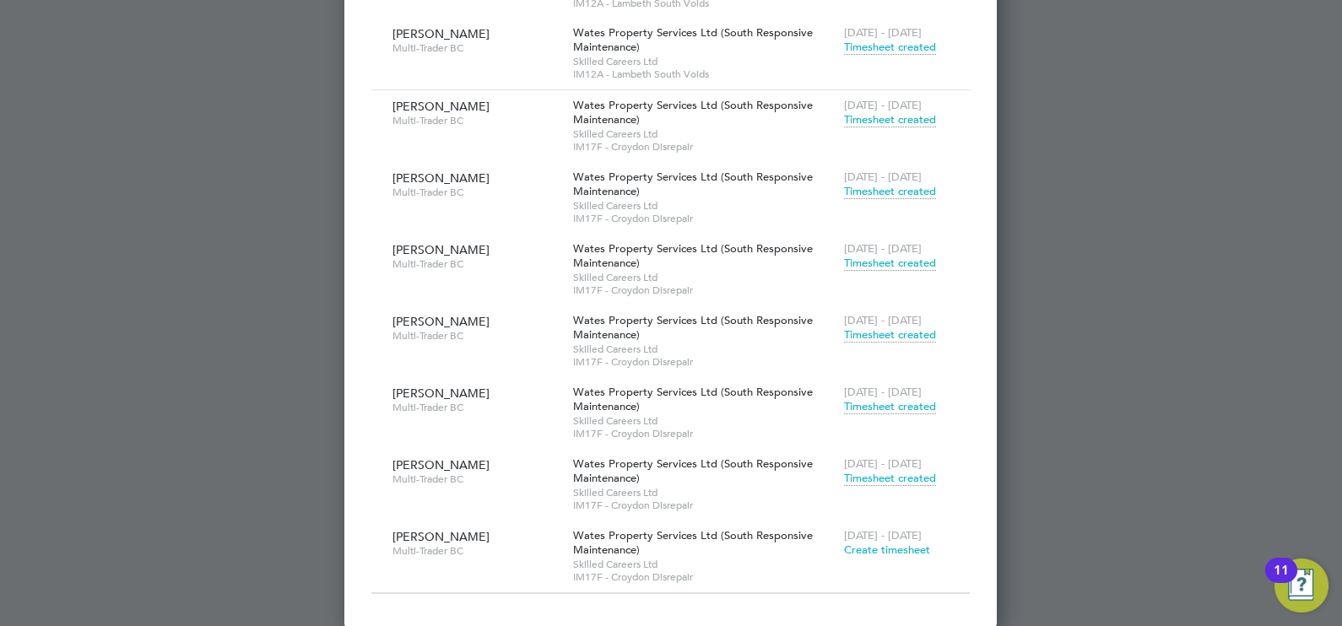
click at [887, 405] on span "Timesheet created" at bounding box center [890, 406] width 92 height 15
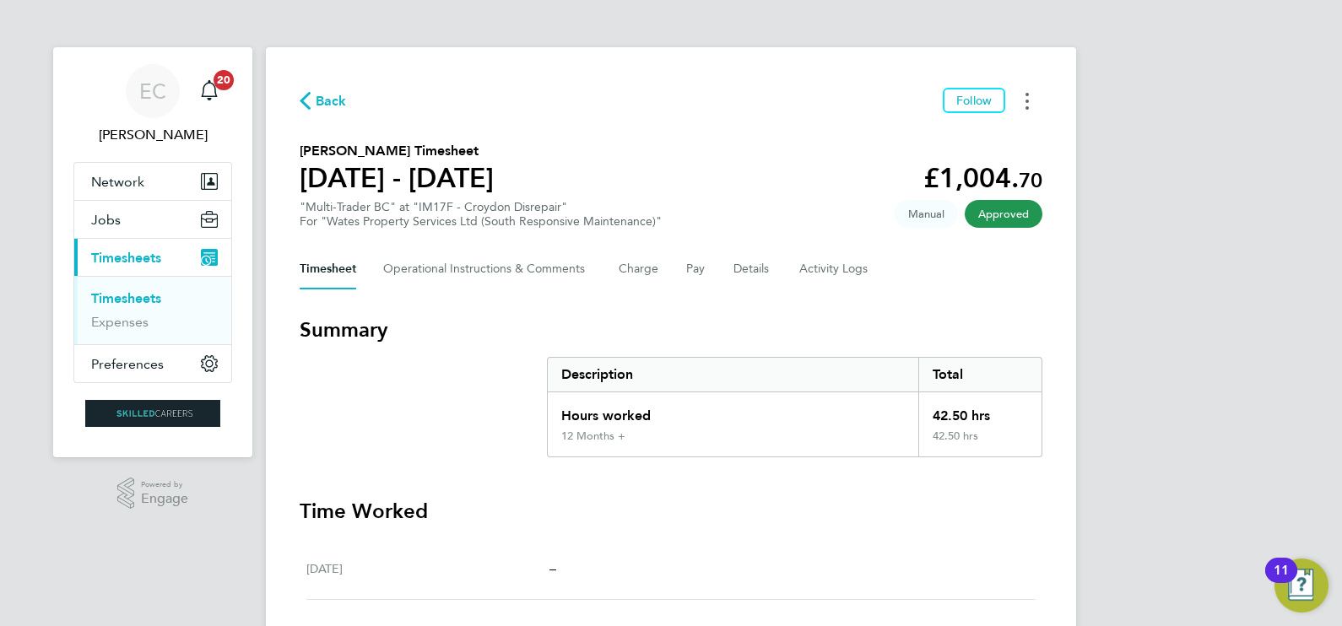
click at [1021, 102] on button "Timesheets Menu" at bounding box center [1027, 101] width 30 height 26
click at [949, 131] on link "Download timesheet" at bounding box center [941, 139] width 203 height 34
click at [188, 336] on ul "Timesheets Expenses" at bounding box center [152, 310] width 157 height 68
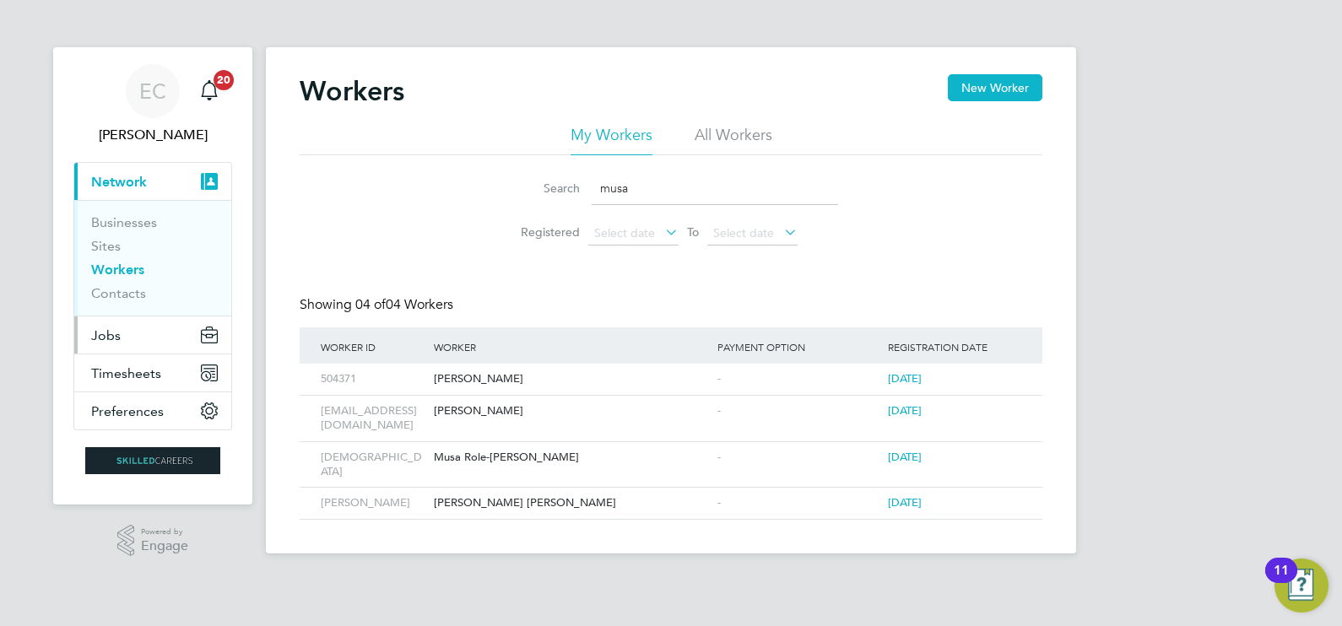
click at [143, 332] on button "Jobs" at bounding box center [152, 334] width 157 height 37
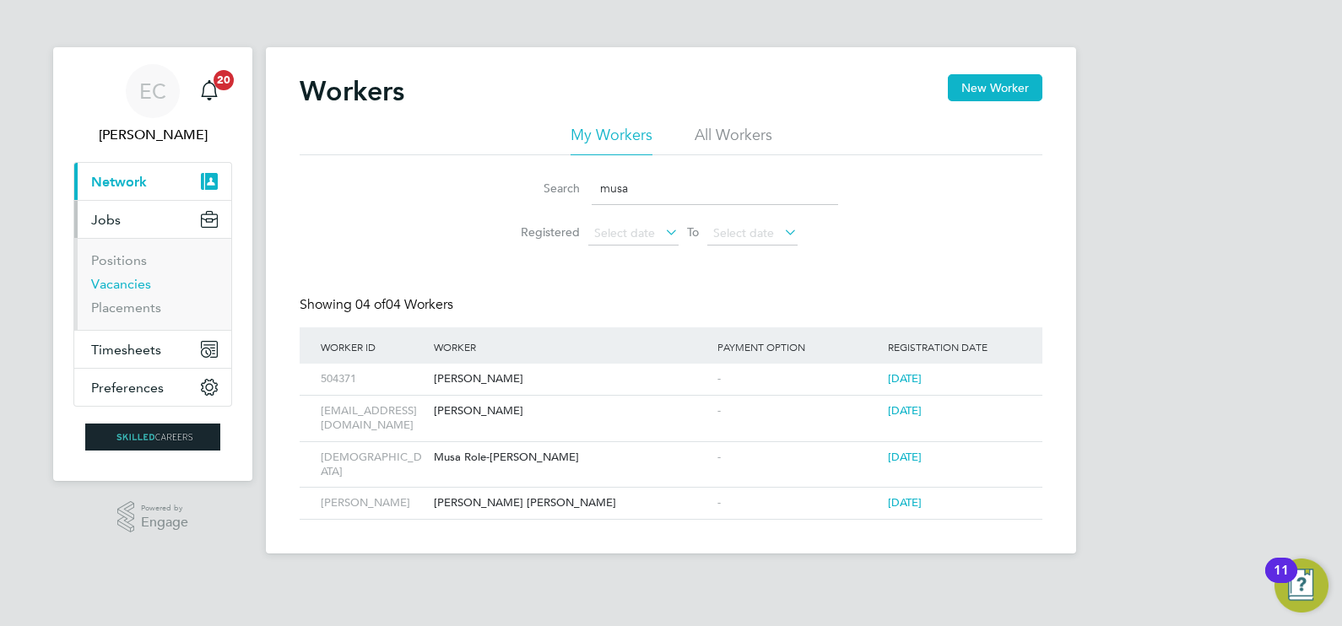
click at [142, 283] on link "Vacancies" at bounding box center [121, 284] width 60 height 16
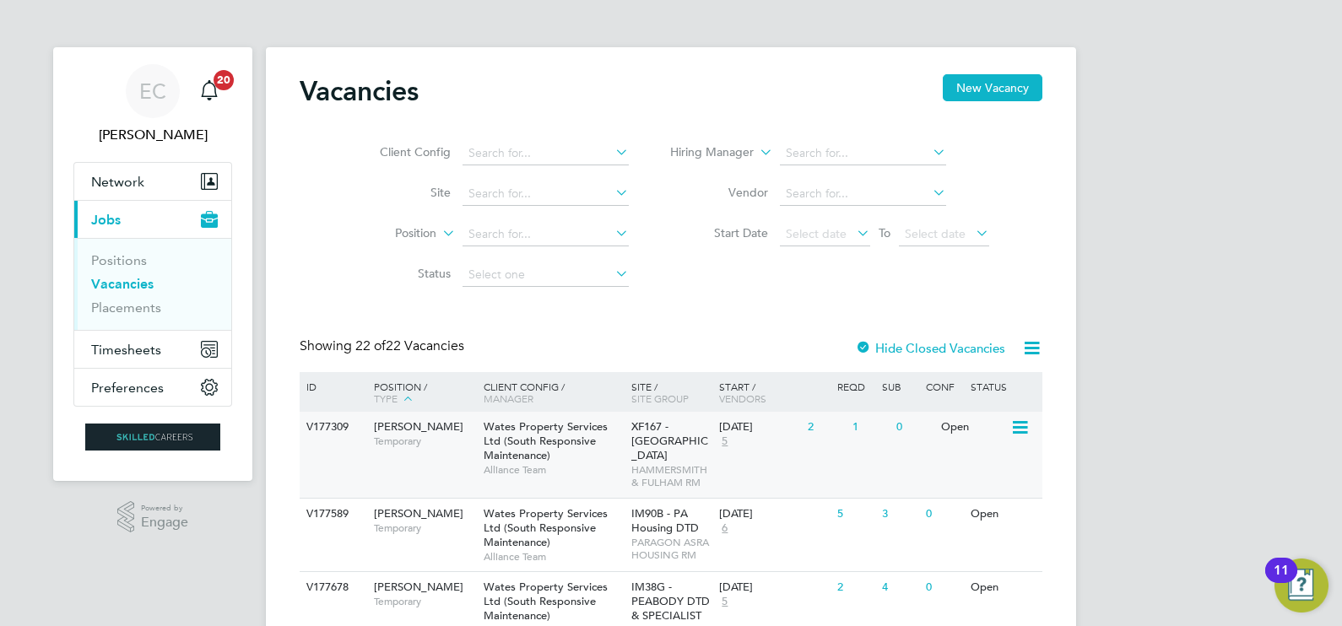
click at [379, 443] on span "Temporary" at bounding box center [424, 442] width 101 height 14
